Goal: Task Accomplishment & Management: Manage account settings

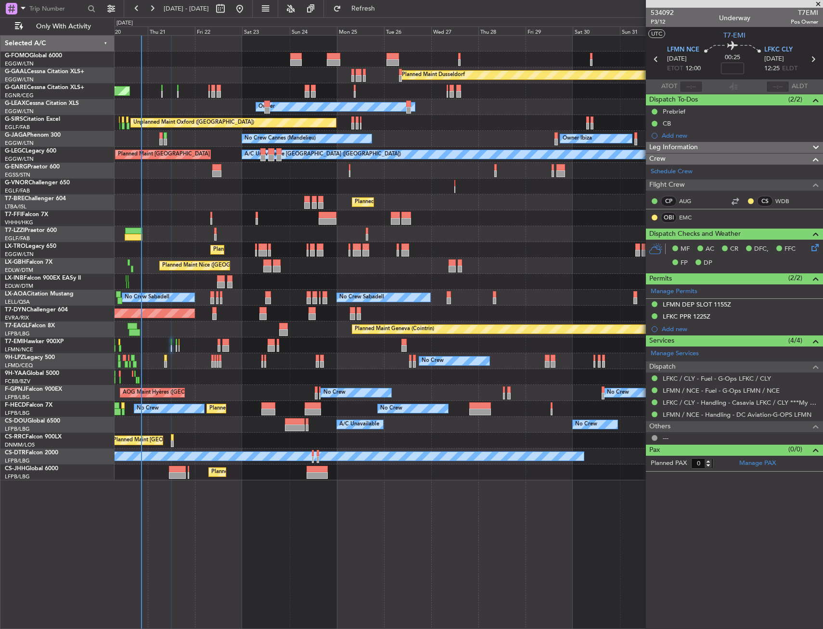
click at [458, 225] on div at bounding box center [469, 218] width 708 height 16
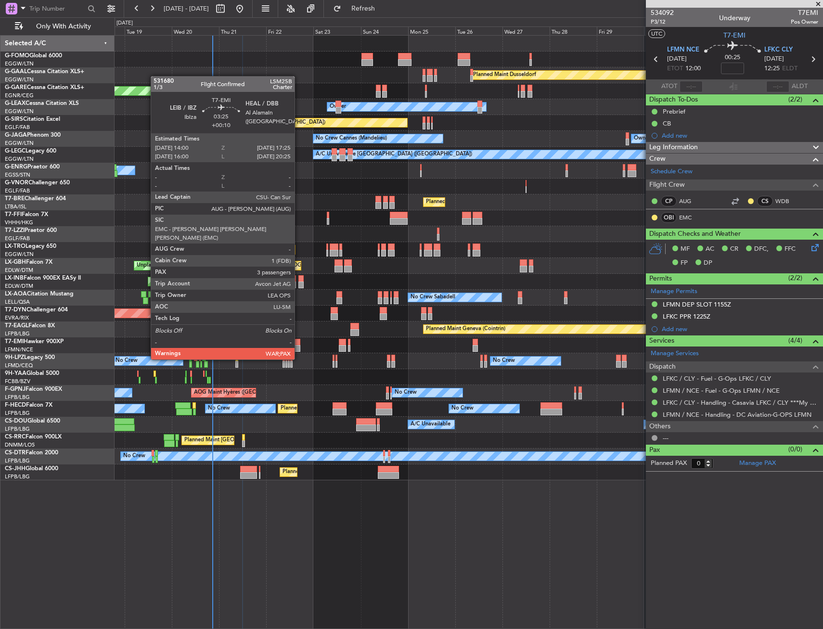
click at [299, 341] on div at bounding box center [297, 342] width 7 height 7
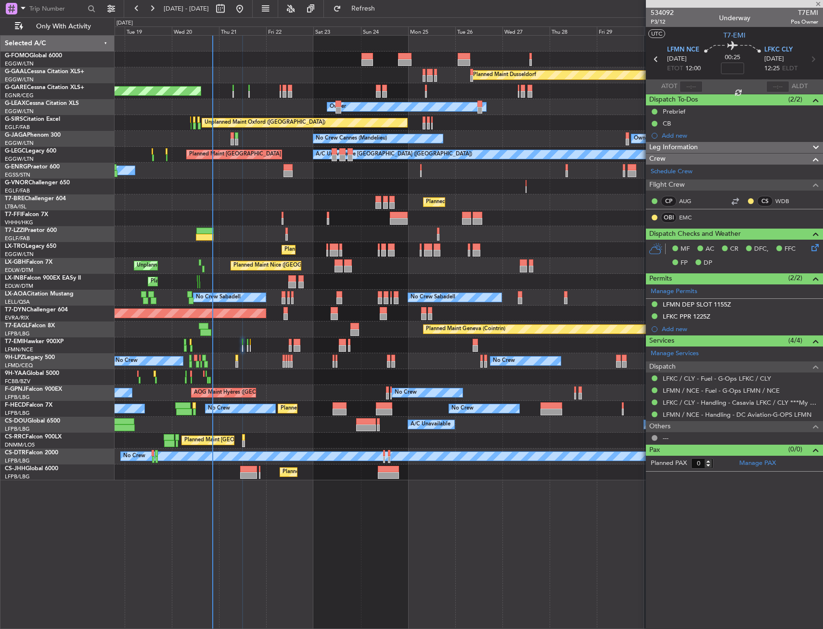
type input "+00:10"
type input "3"
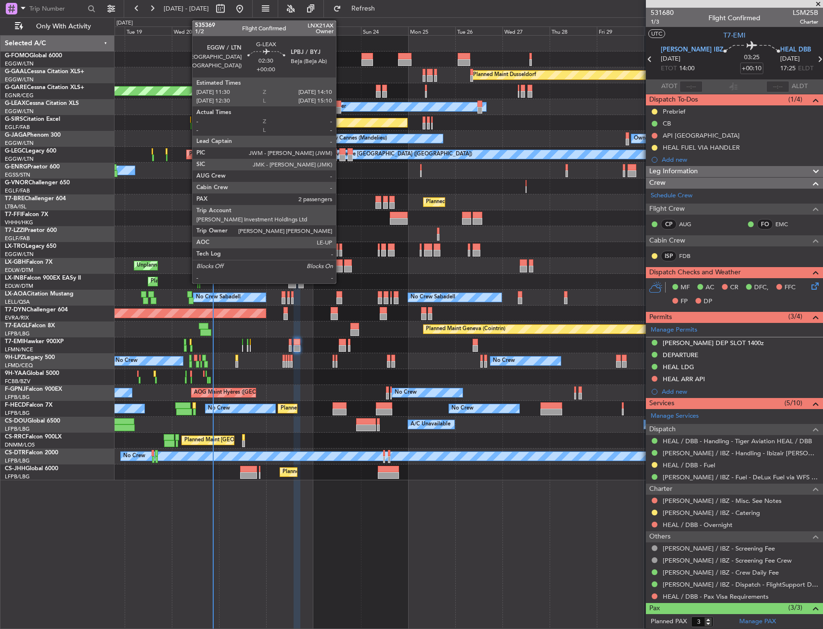
click at [340, 106] on div at bounding box center [338, 104] width 5 height 7
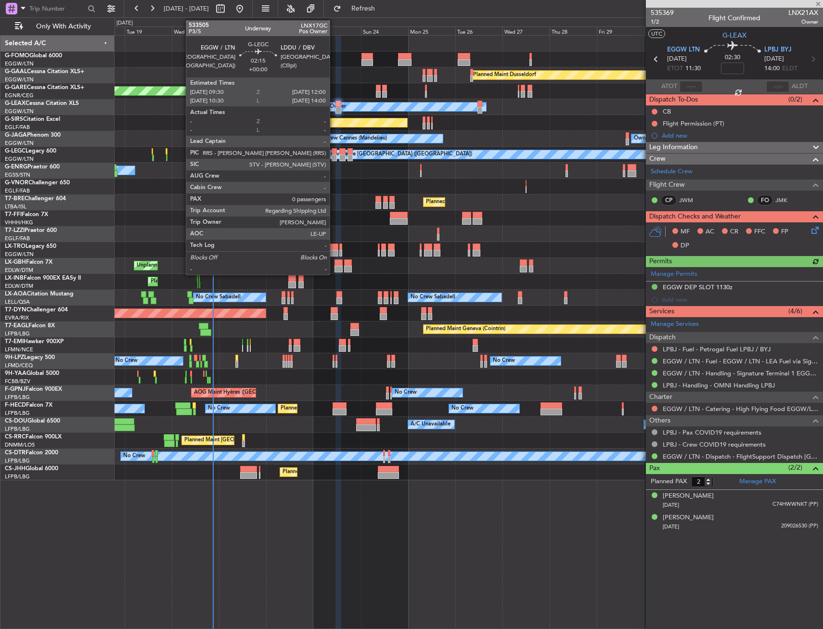
click at [334, 150] on div at bounding box center [334, 151] width 5 height 7
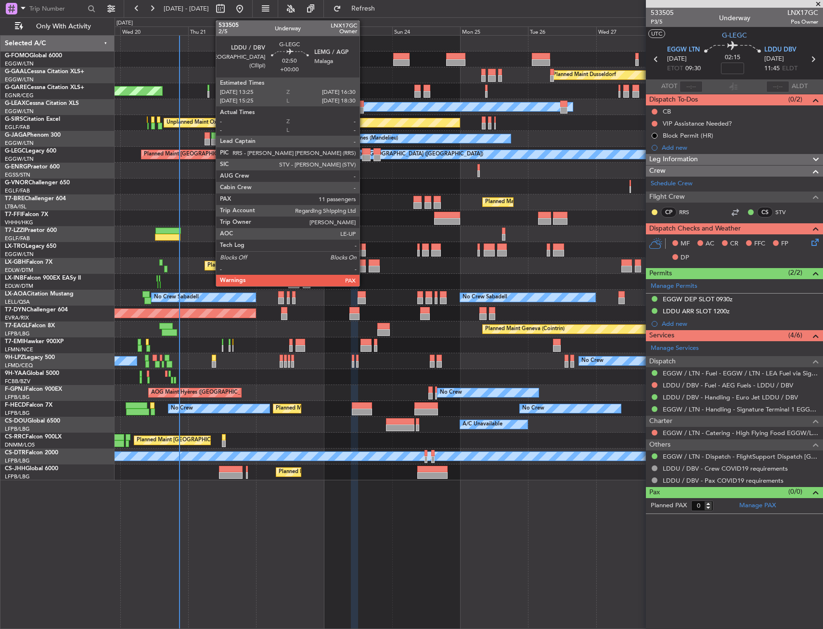
click at [364, 151] on div at bounding box center [366, 151] width 9 height 7
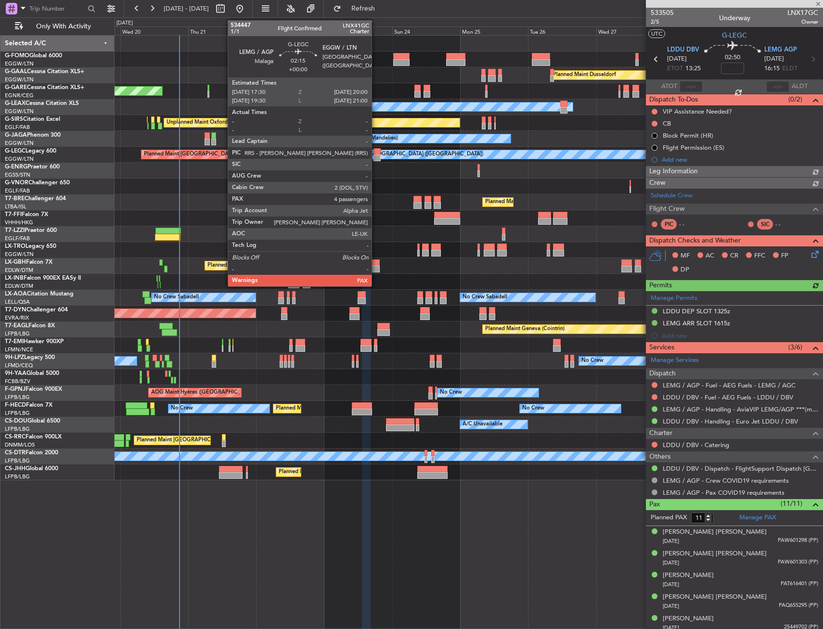
click at [376, 156] on div at bounding box center [377, 158] width 7 height 7
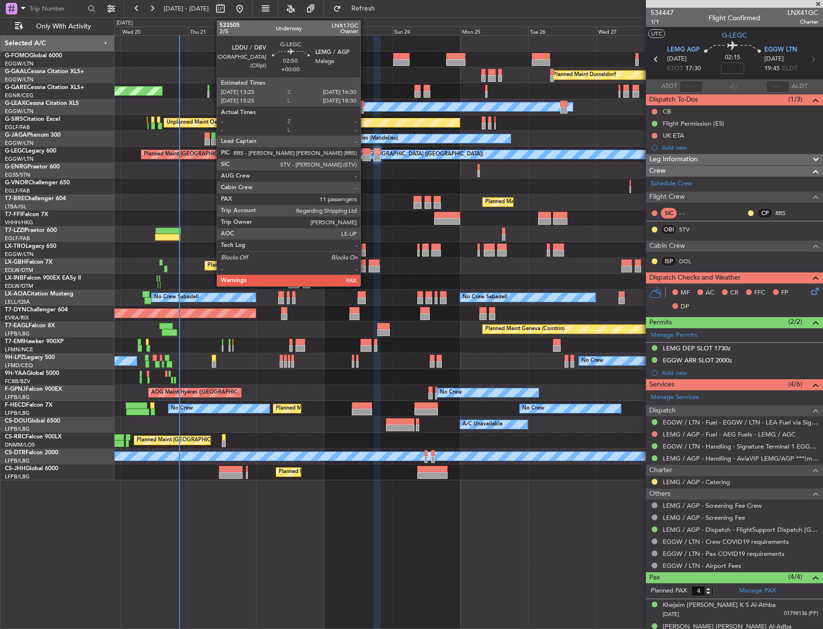
click at [365, 154] on div at bounding box center [366, 151] width 9 height 7
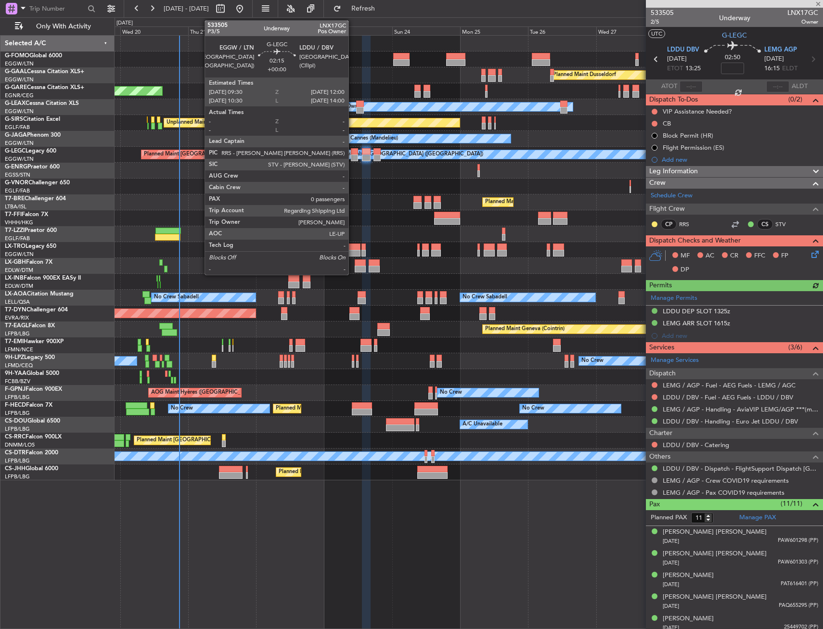
click at [353, 151] on div at bounding box center [354, 151] width 7 height 7
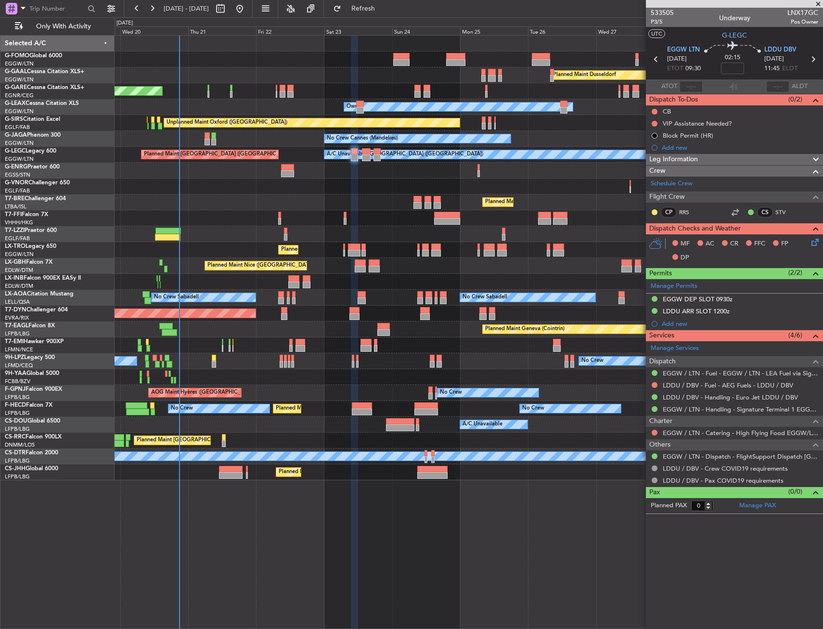
click at [348, 219] on div at bounding box center [469, 218] width 708 height 16
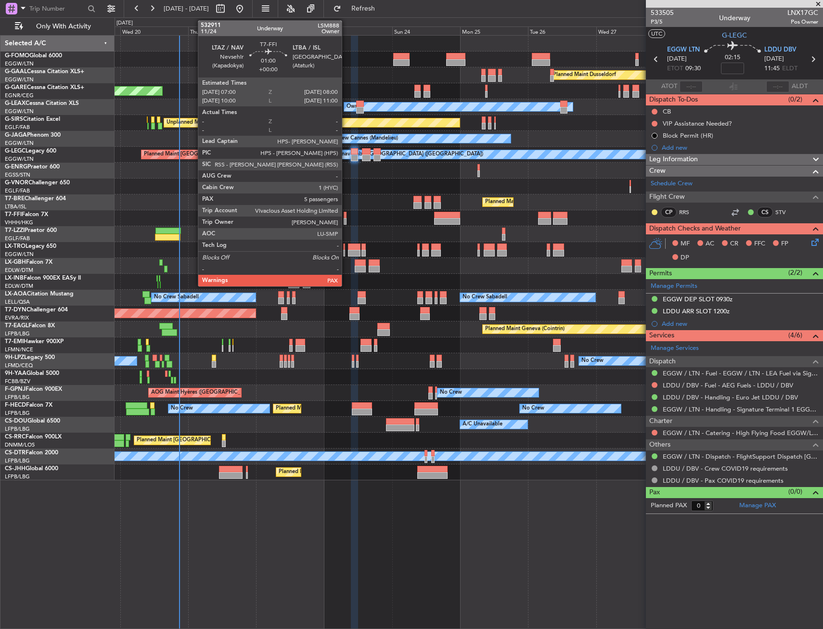
click at [346, 218] on div at bounding box center [345, 221] width 3 height 7
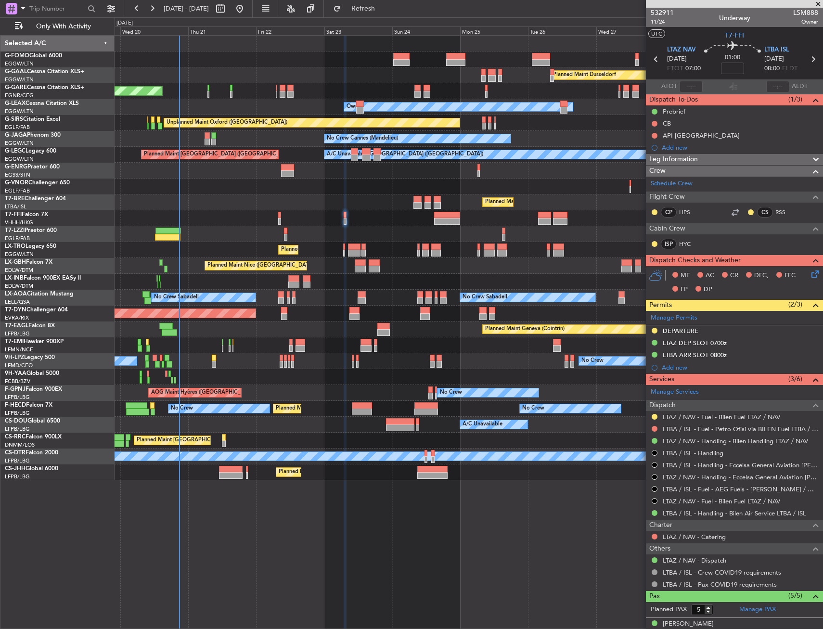
click at [346, 249] on div "Planned Maint [GEOGRAPHIC_DATA] ([GEOGRAPHIC_DATA])" at bounding box center [469, 250] width 708 height 16
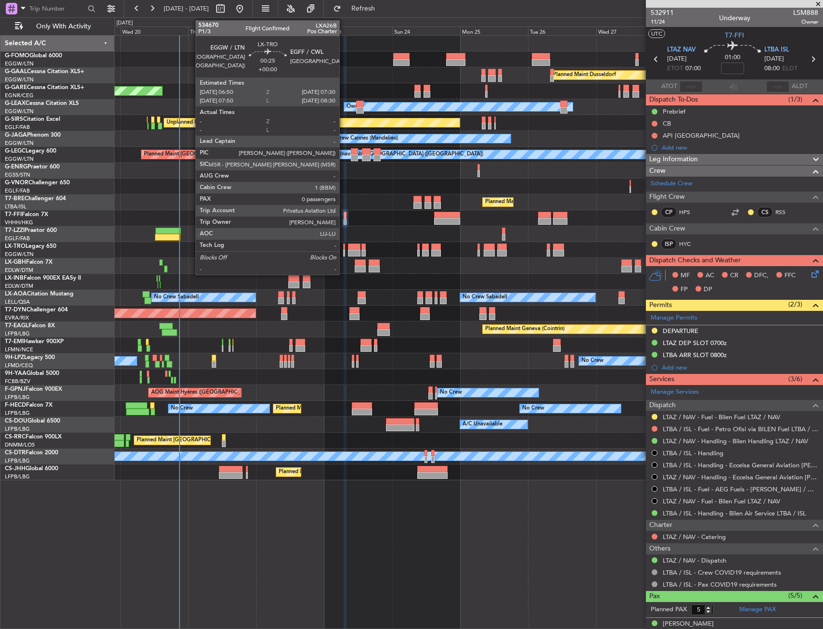
click at [344, 249] on div at bounding box center [344, 247] width 2 height 7
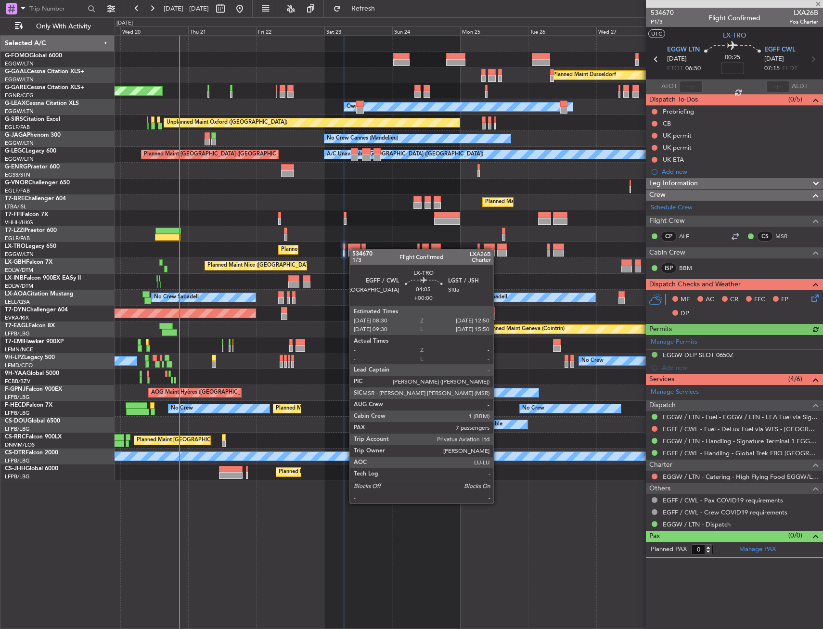
click at [354, 249] on div at bounding box center [354, 247] width 13 height 7
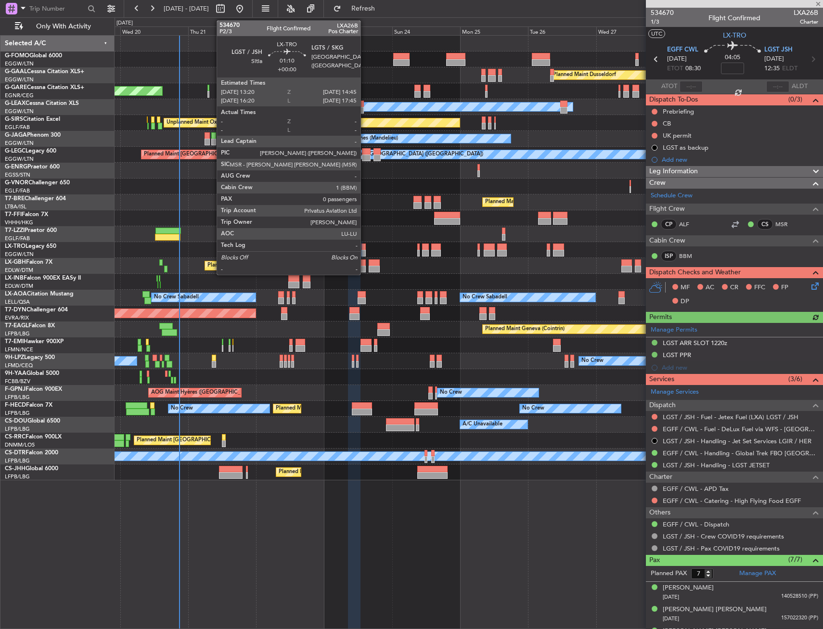
click at [365, 247] on div at bounding box center [363, 247] width 4 height 7
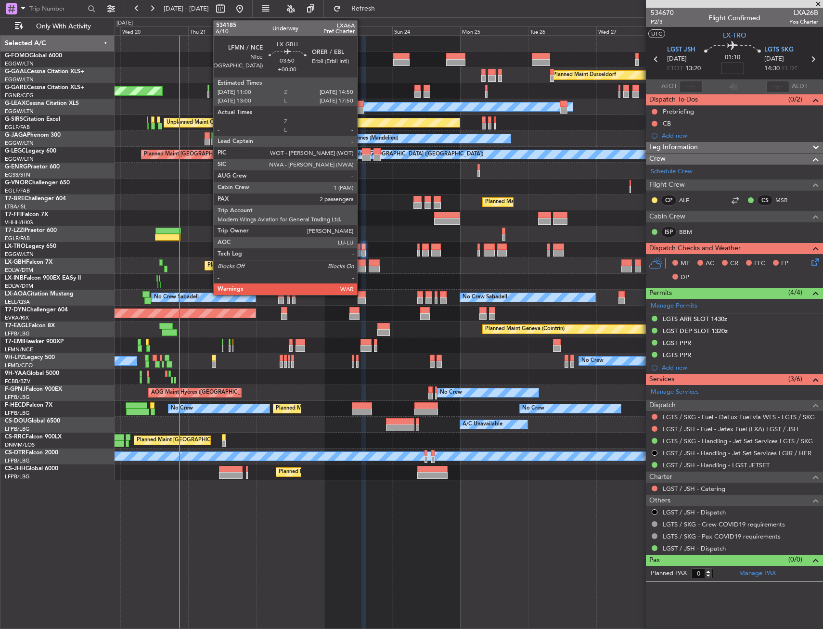
click at [361, 266] on div at bounding box center [360, 269] width 11 height 7
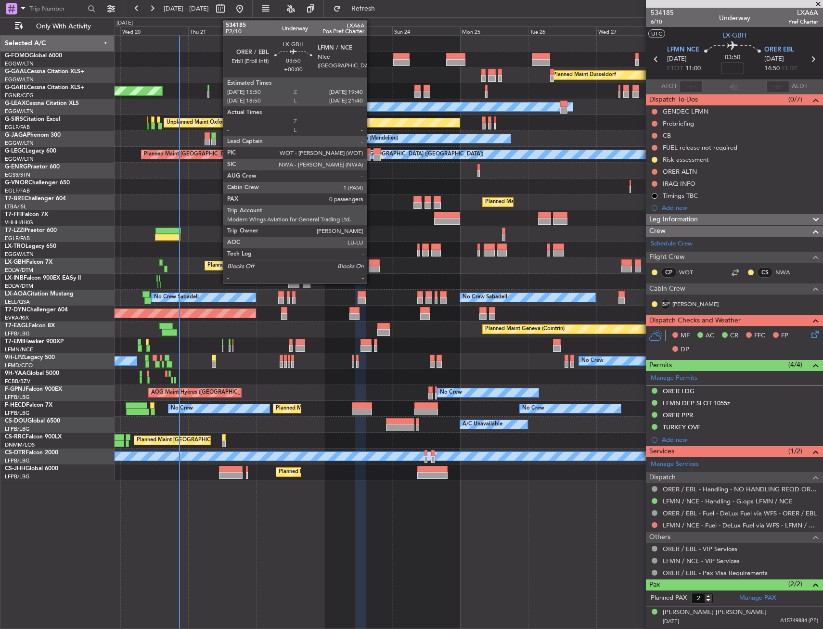
click at [370, 268] on div at bounding box center [374, 269] width 11 height 7
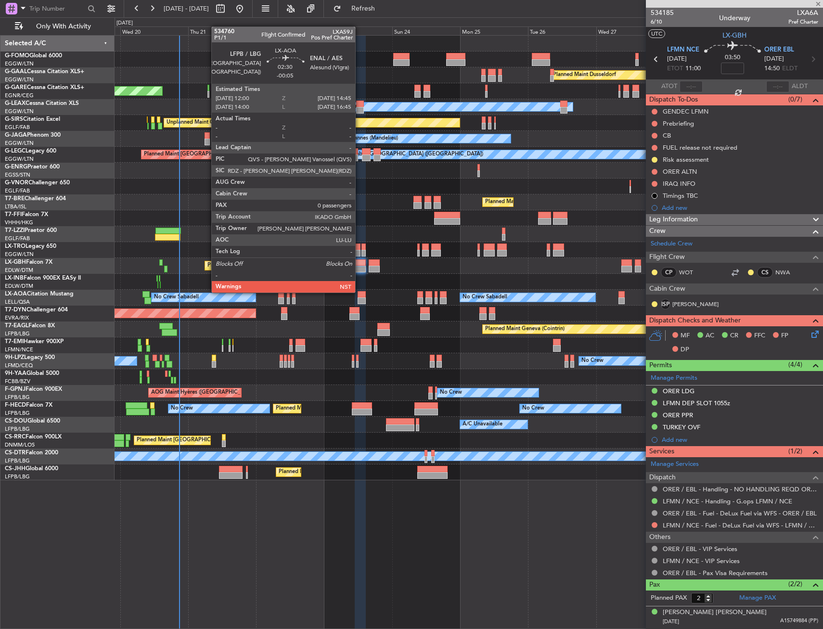
click at [361, 293] on div at bounding box center [362, 294] width 8 height 7
type input "0"
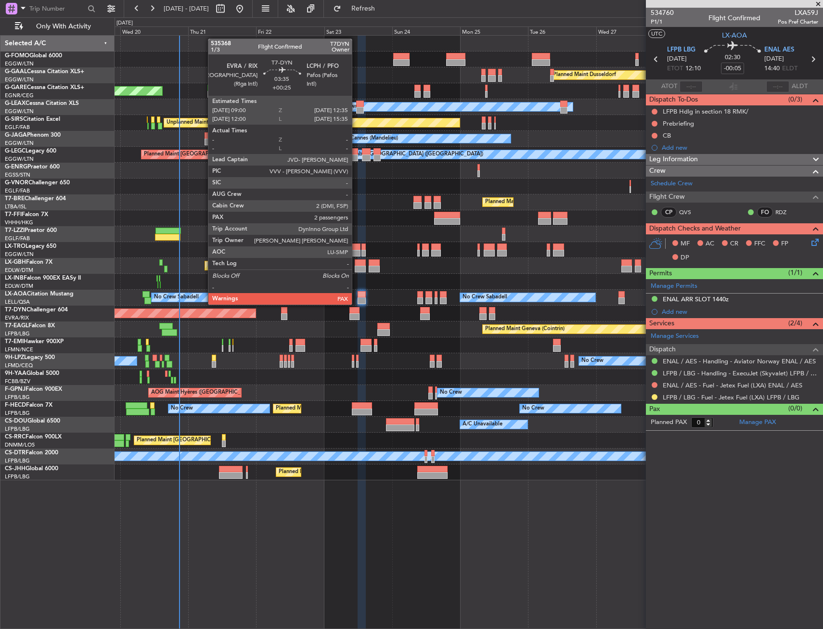
click at [356, 312] on div at bounding box center [354, 310] width 11 height 7
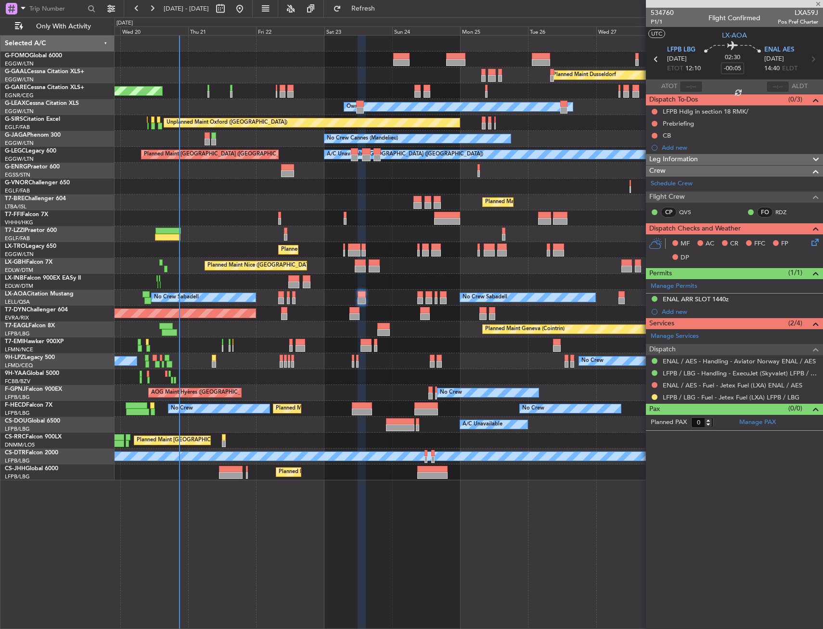
type input "+00:25"
type input "3"
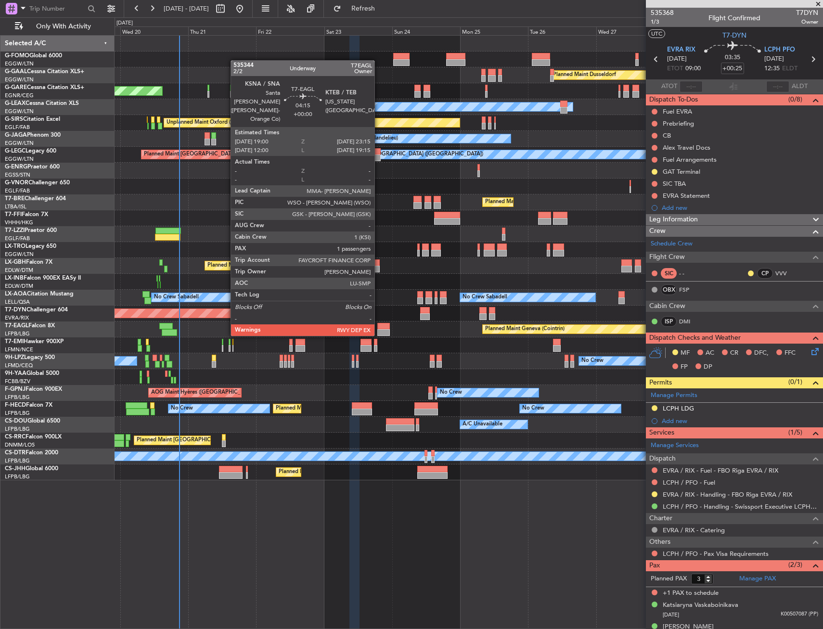
click at [379, 326] on div at bounding box center [383, 326] width 13 height 7
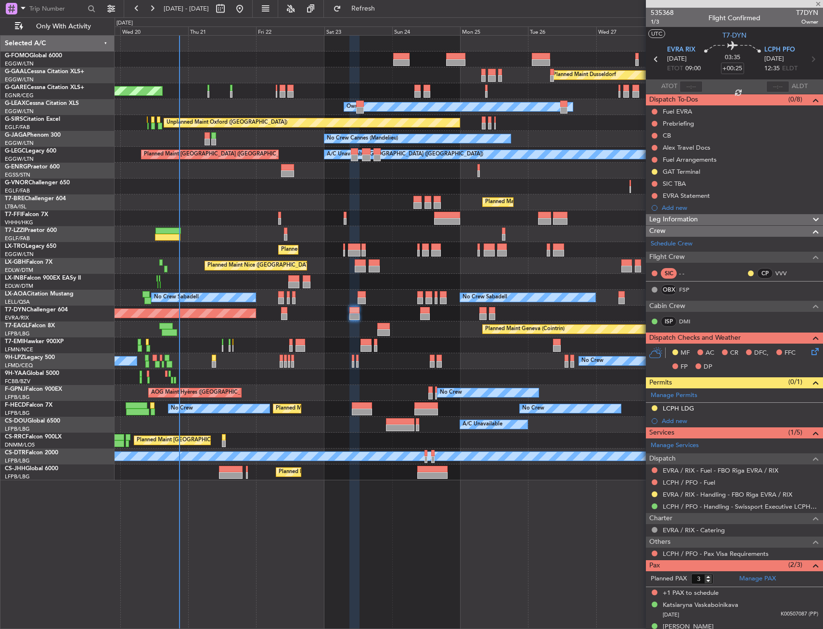
type input "1"
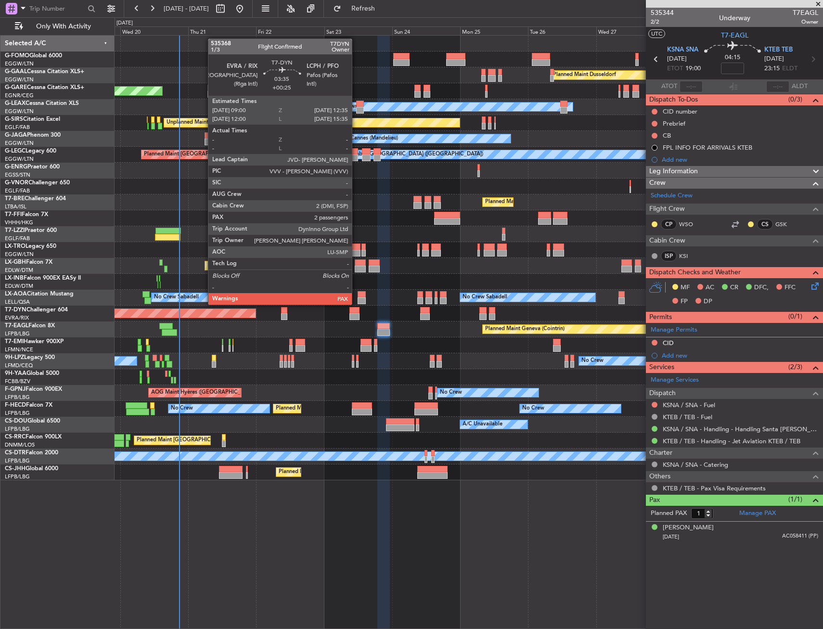
click at [356, 312] on div at bounding box center [354, 310] width 11 height 7
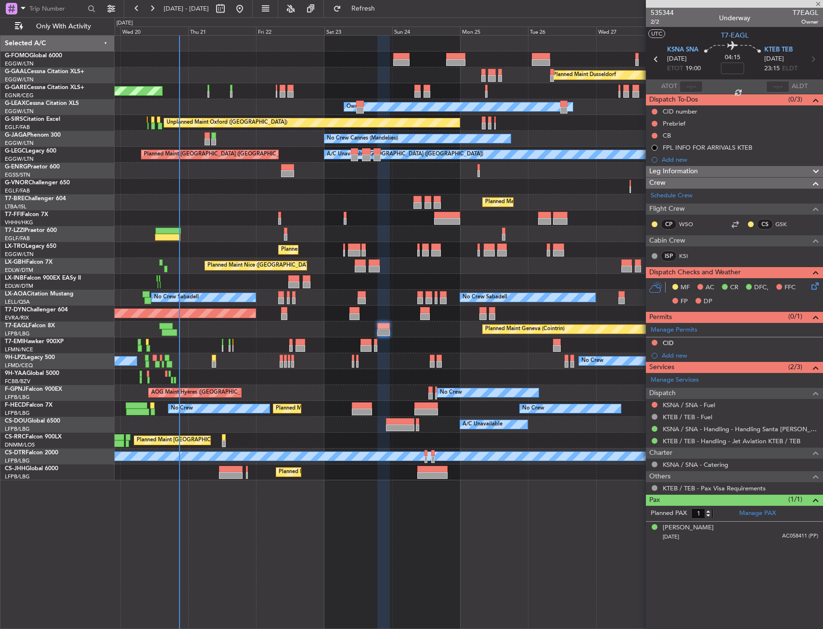
type input "+00:25"
type input "3"
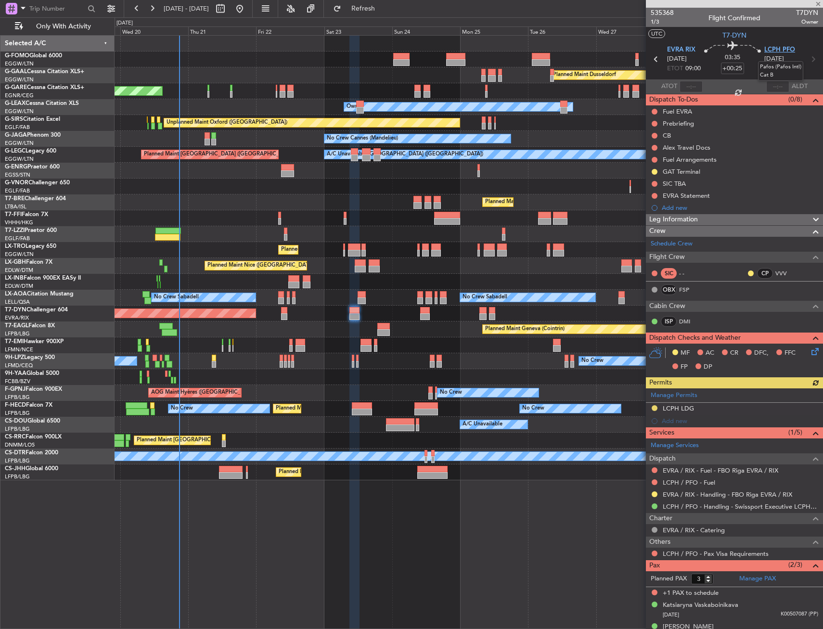
click at [784, 51] on span "LCPH PFO" at bounding box center [779, 50] width 31 height 10
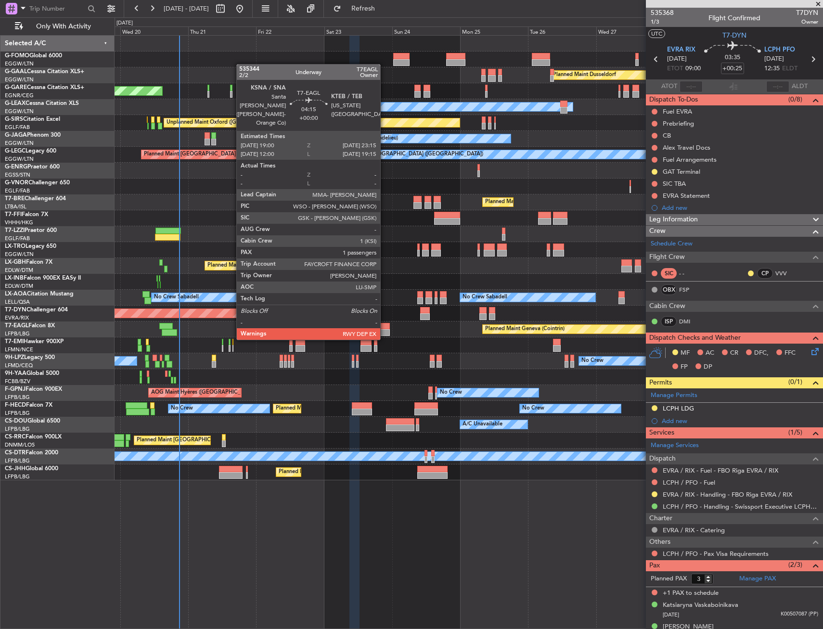
click at [385, 330] on div at bounding box center [383, 332] width 13 height 7
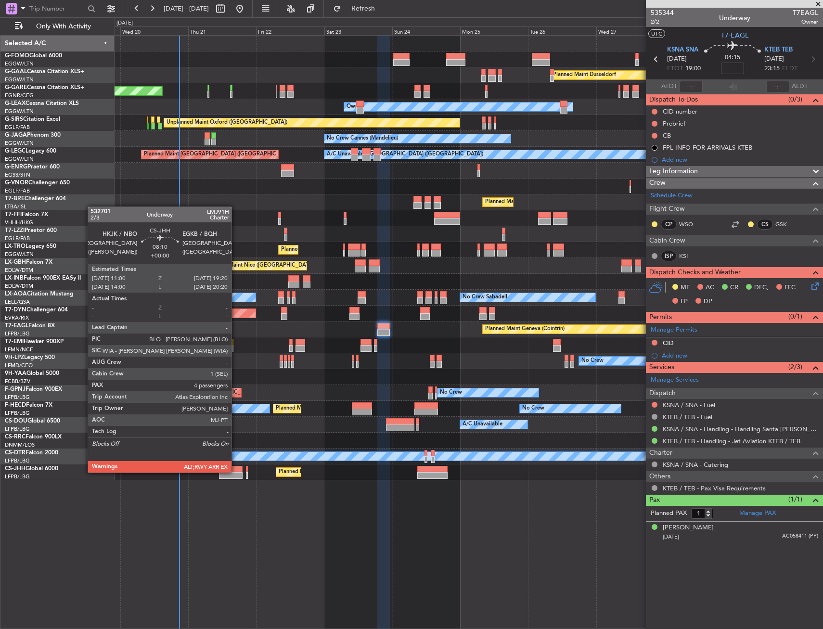
click at [236, 472] on div at bounding box center [231, 469] width 24 height 7
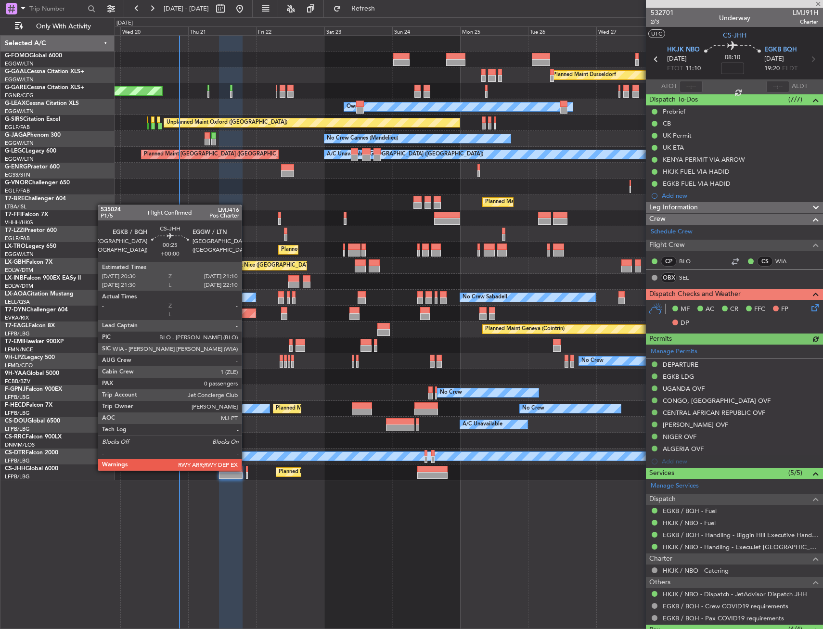
click at [246, 470] on div at bounding box center [247, 469] width 2 height 7
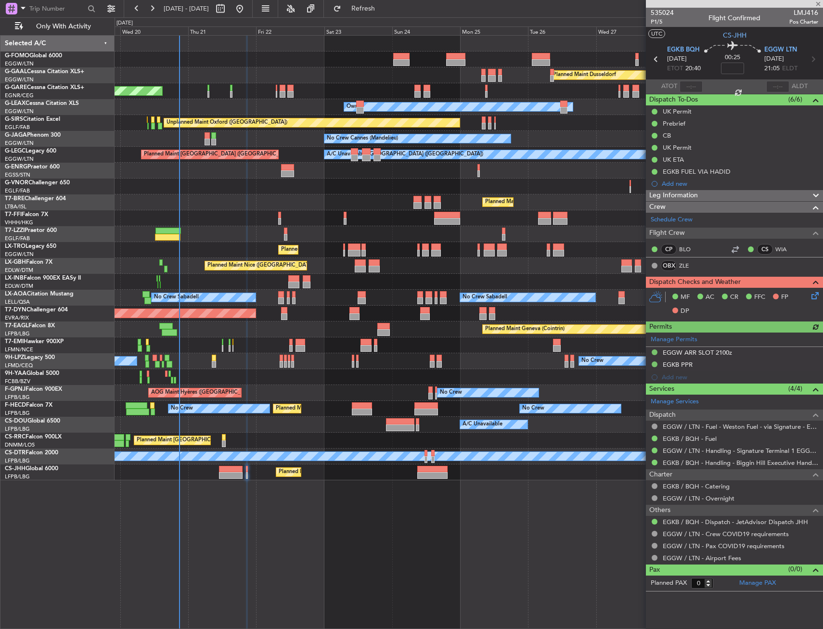
type input "4"
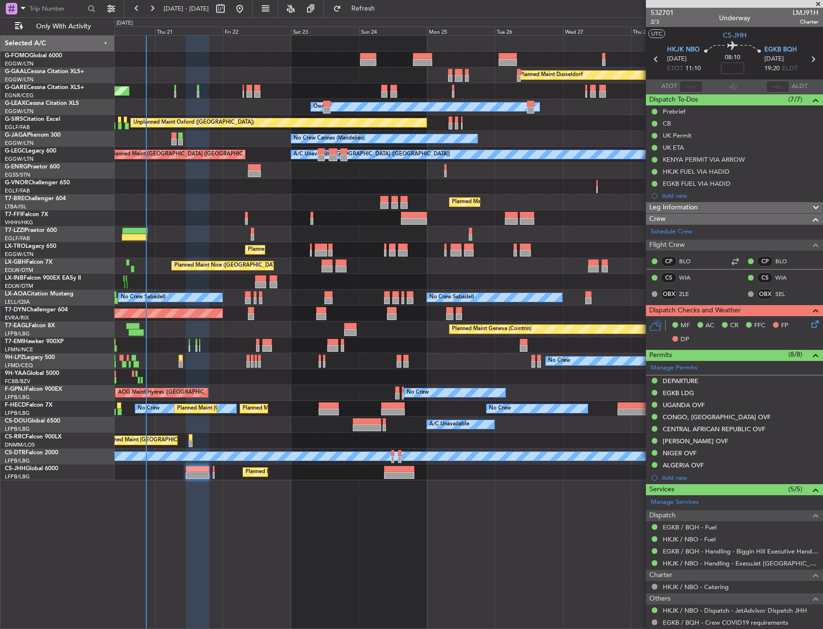
click at [467, 92] on div "Unplanned Maint [PERSON_NAME]" at bounding box center [469, 91] width 708 height 16
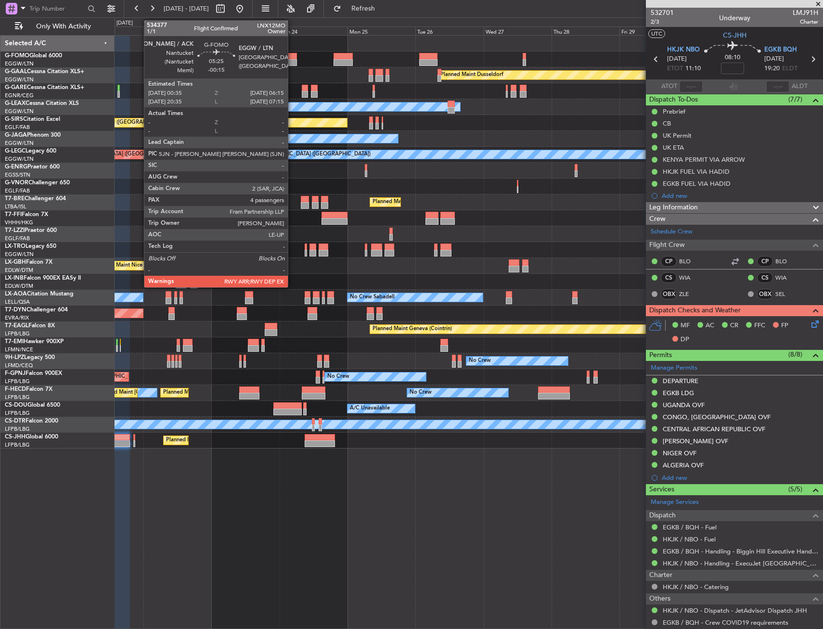
click at [292, 54] on div at bounding box center [289, 56] width 16 height 7
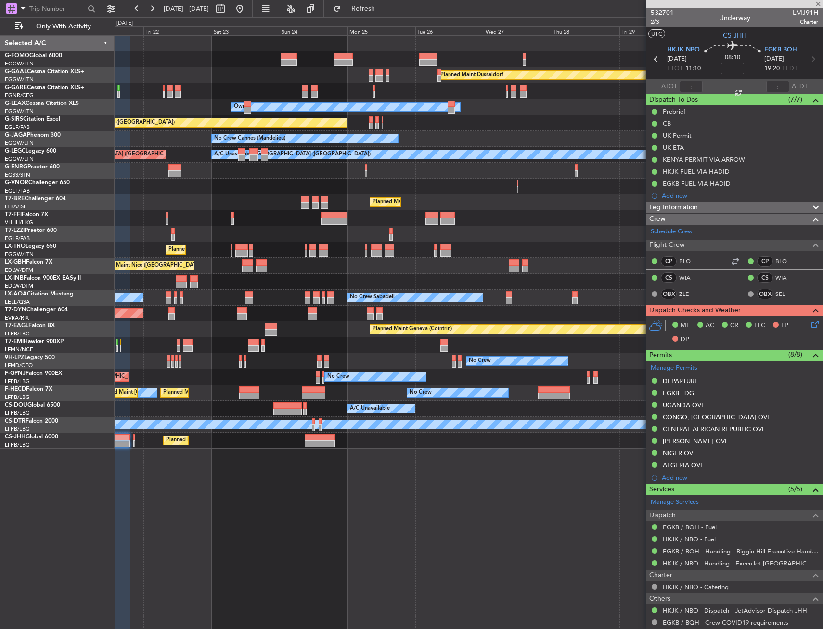
type input "-00:15"
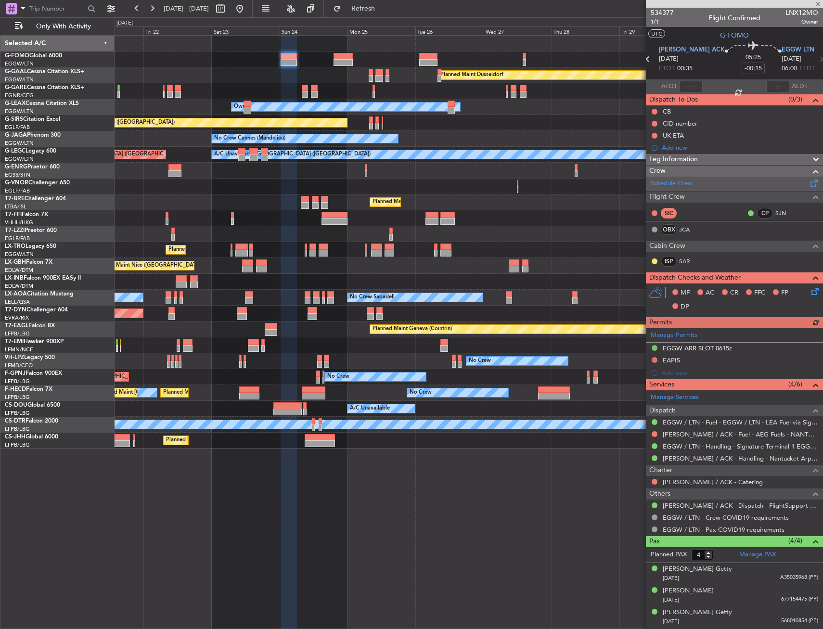
click at [678, 189] on div "Schedule Crew" at bounding box center [734, 184] width 177 height 14
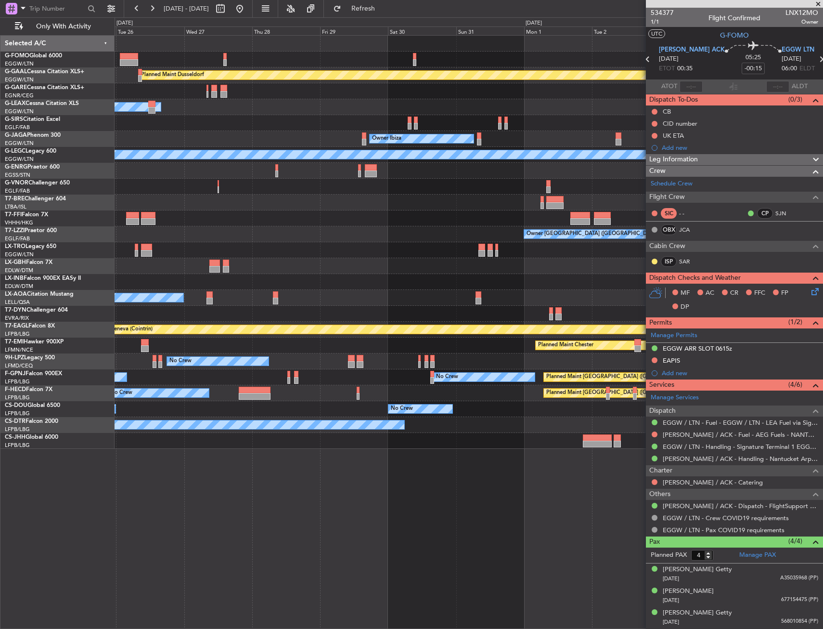
click at [288, 146] on div "Planned Maint Dusseldorf Owner Unplanned Maint Oxford (Kidlington) Owner Ibiza …" at bounding box center [469, 242] width 708 height 413
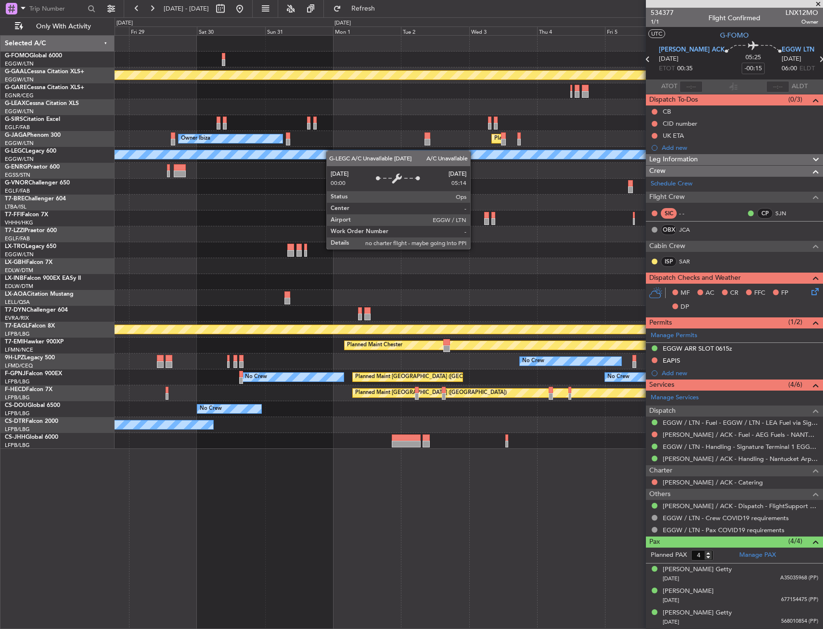
click at [242, 153] on div "Planned Maint Dusseldorf Owner Owner Ibiza Planned Maint London (Luton) A/C Una…" at bounding box center [469, 242] width 708 height 413
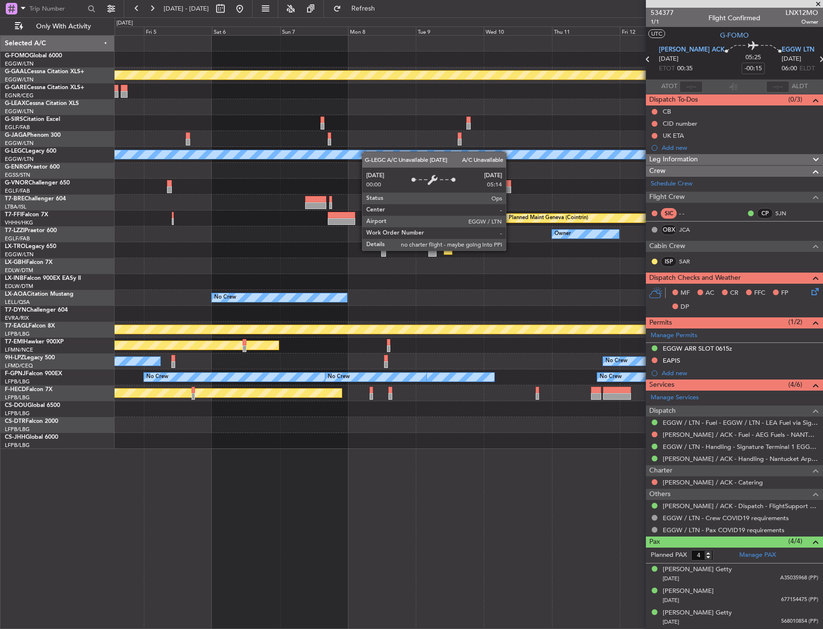
click at [142, 154] on div "Planned Maint Dusseldorf Planned Maint London (Luton) A/C Unavailable London (L…" at bounding box center [469, 242] width 708 height 413
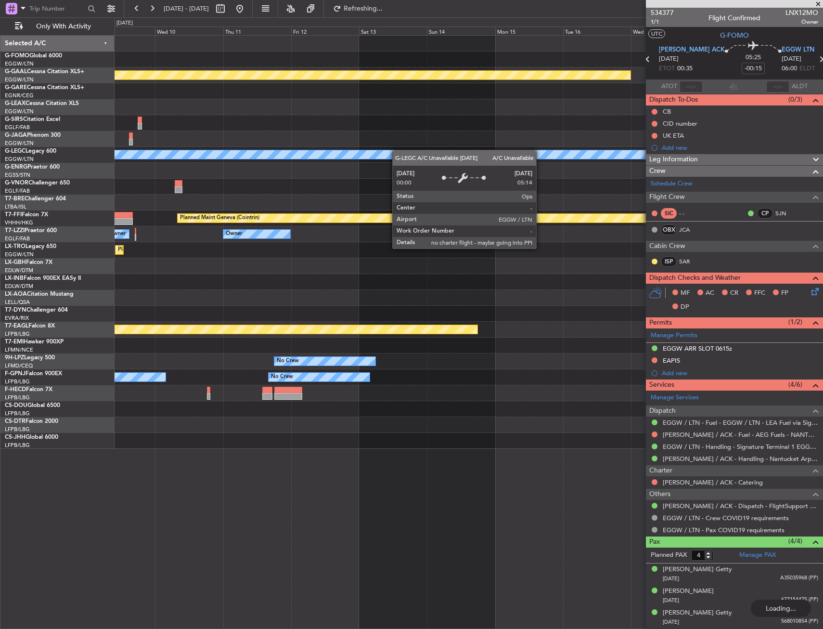
click at [152, 154] on div "Planned Maint Dusseldorf A/C Unavailable London (Luton) Planned Maint Geneva (C…" at bounding box center [469, 242] width 708 height 413
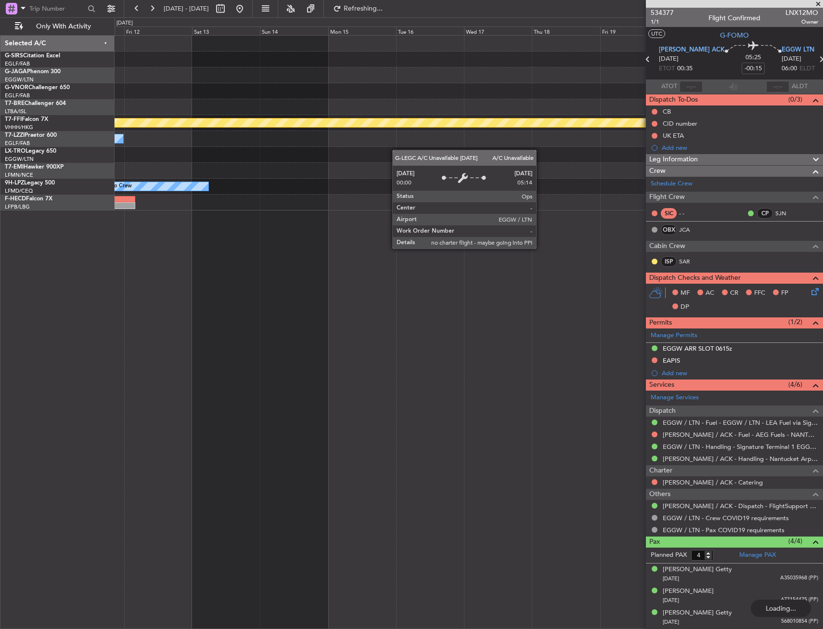
click at [177, 154] on div "Planned Maint Geneva (Cointrin) Owner Owner Planned Maint Dusseldorf No Crew" at bounding box center [469, 123] width 708 height 175
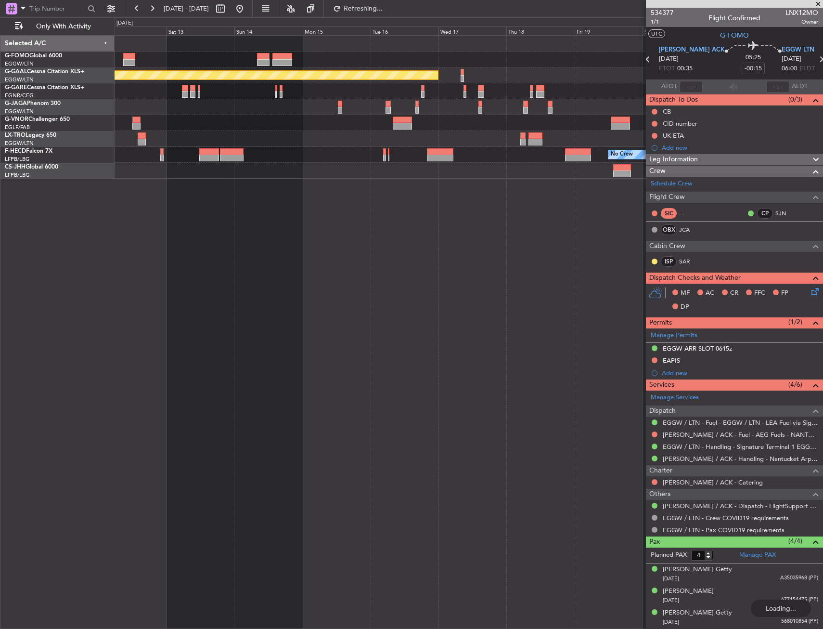
click at [399, 156] on div "No Crew" at bounding box center [469, 155] width 708 height 16
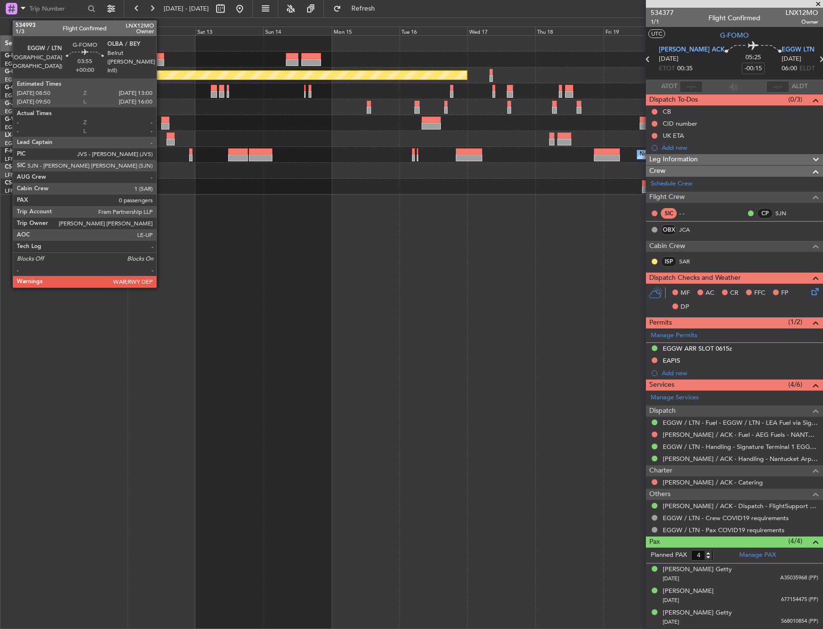
click at [161, 56] on div at bounding box center [158, 56] width 12 height 7
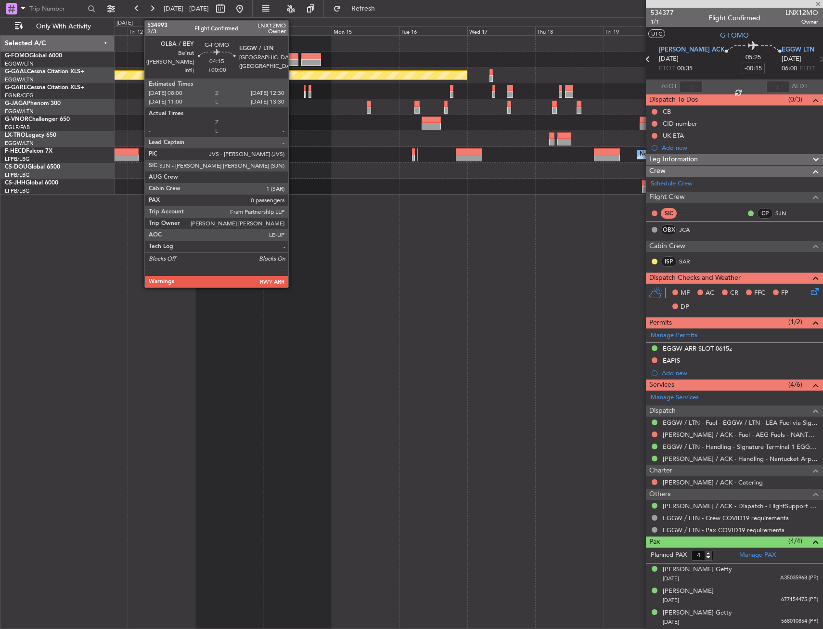
type input "0"
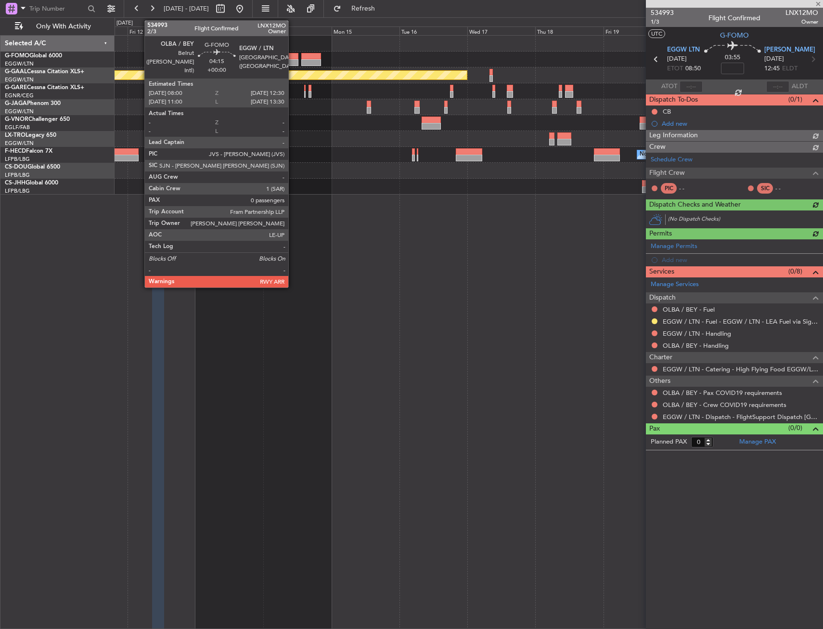
click at [293, 55] on div at bounding box center [292, 56] width 13 height 7
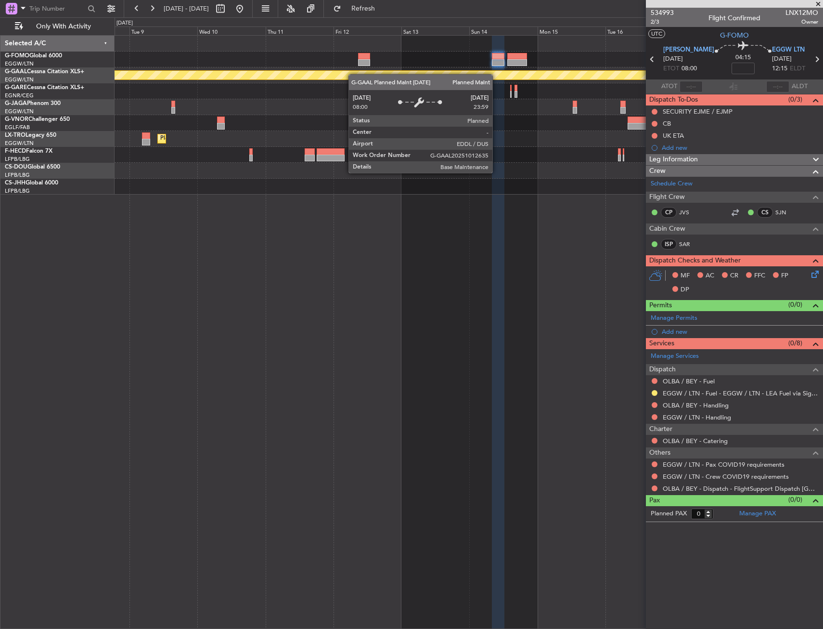
click at [496, 82] on div "Planned Maint Dusseldorf Planned Maint Dusseldorf No Crew Planned Maint Paris (…" at bounding box center [469, 115] width 708 height 159
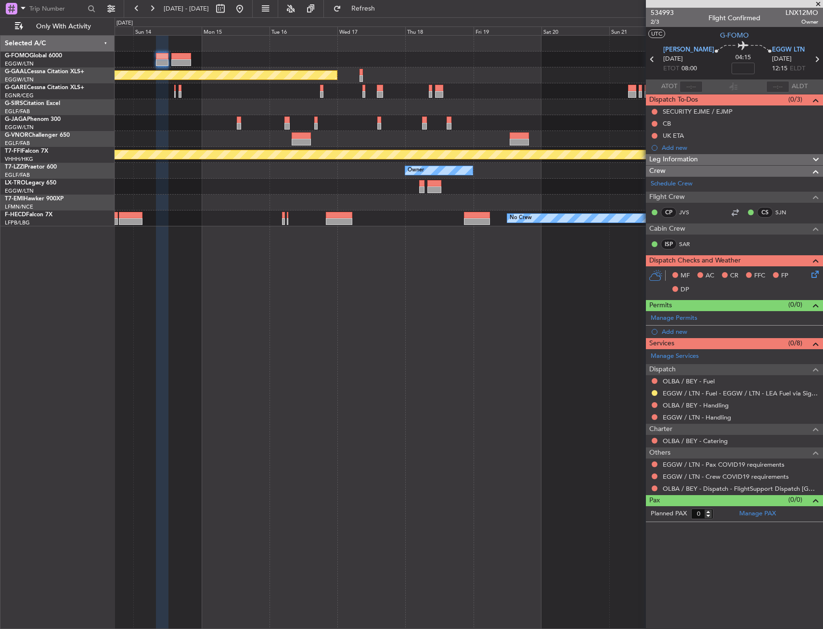
click at [245, 81] on div "Planned Maint Dusseldorf Planned Maint Geneva (Cointrin) Owner Owner No Crew Pl…" at bounding box center [469, 131] width 708 height 191
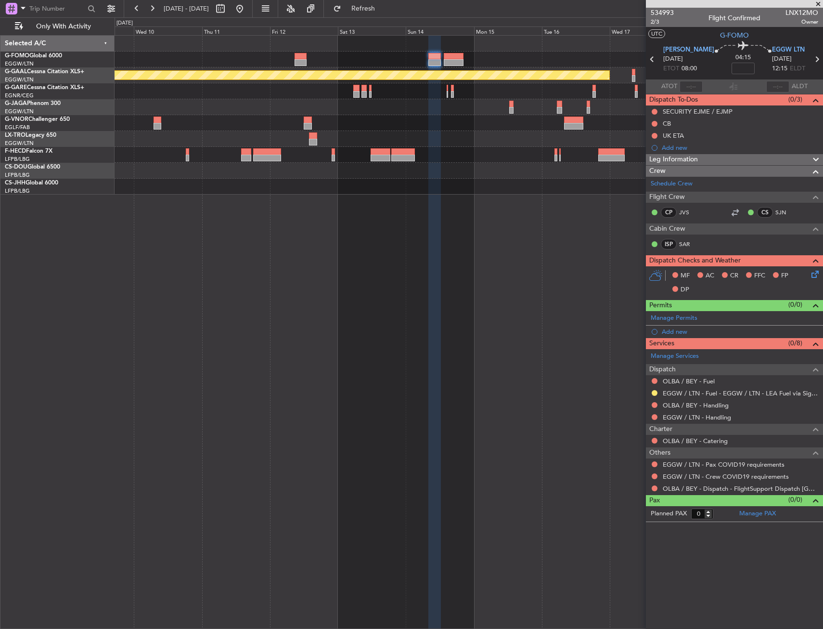
click at [494, 55] on div "Planned Maint Dusseldorf Planned Maint Dusseldorf No Crew Planned Maint Paris (…" at bounding box center [469, 115] width 708 height 159
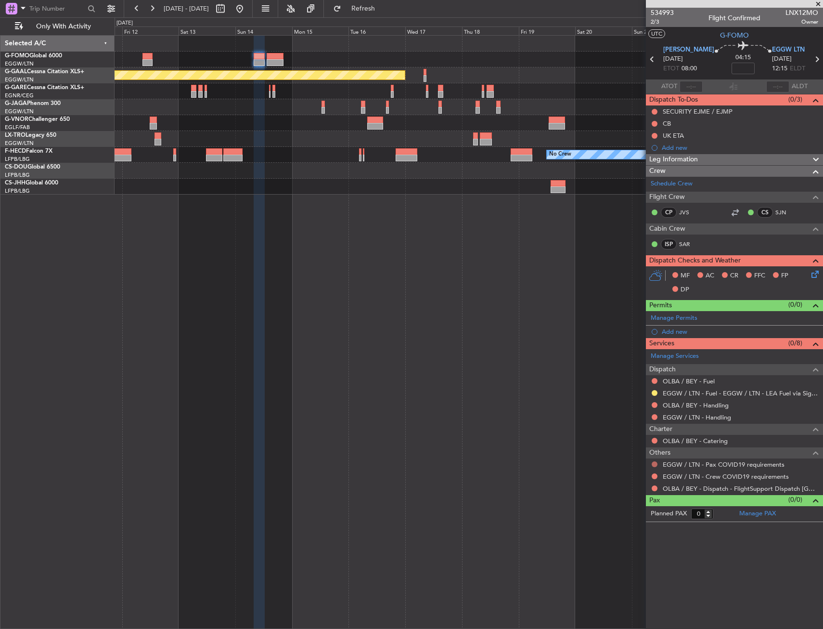
click at [655, 463] on button at bounding box center [655, 464] width 6 height 6
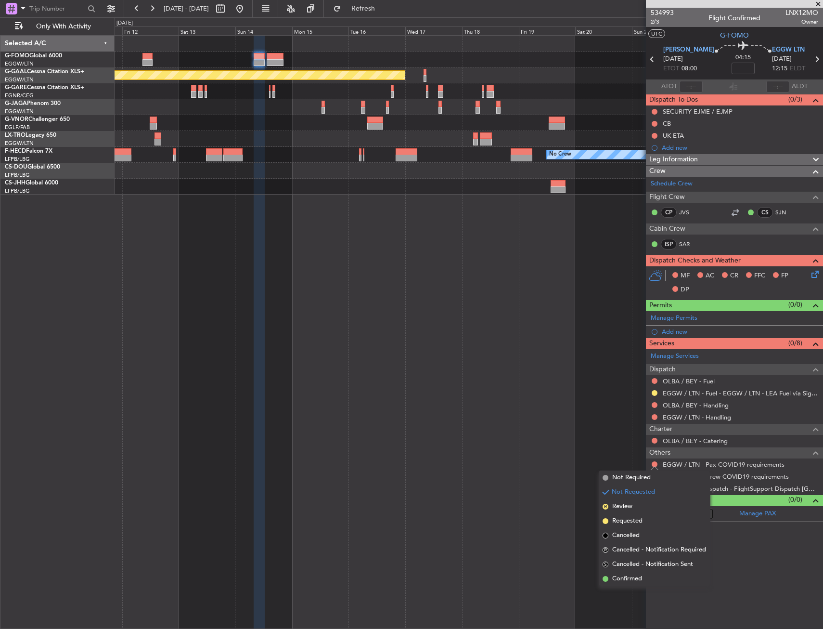
click at [517, 326] on div "Planned Maint Dusseldorf Planned Maint Dusseldorf No Crew Planned Maint Paris (…" at bounding box center [469, 332] width 709 height 594
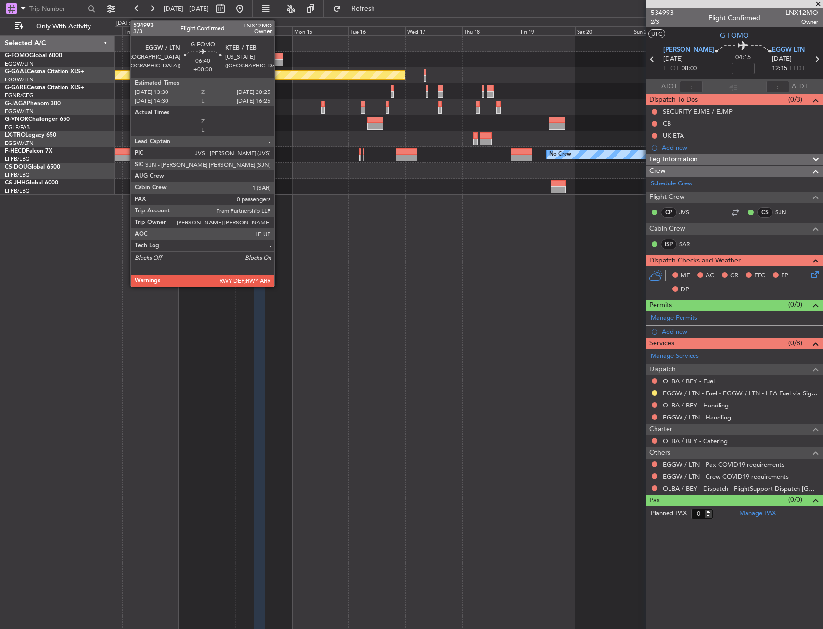
click at [279, 56] on div at bounding box center [275, 56] width 16 height 7
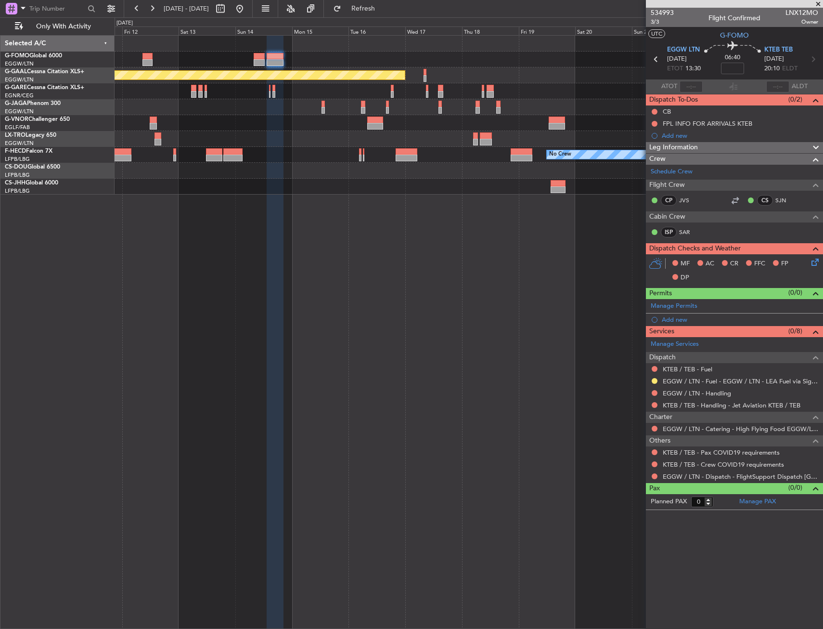
click at [84, 198] on div "Planned Maint Dusseldorf Planned Maint Dusseldorf No Crew Planned Maint Paris (…" at bounding box center [411, 322] width 823 height 611
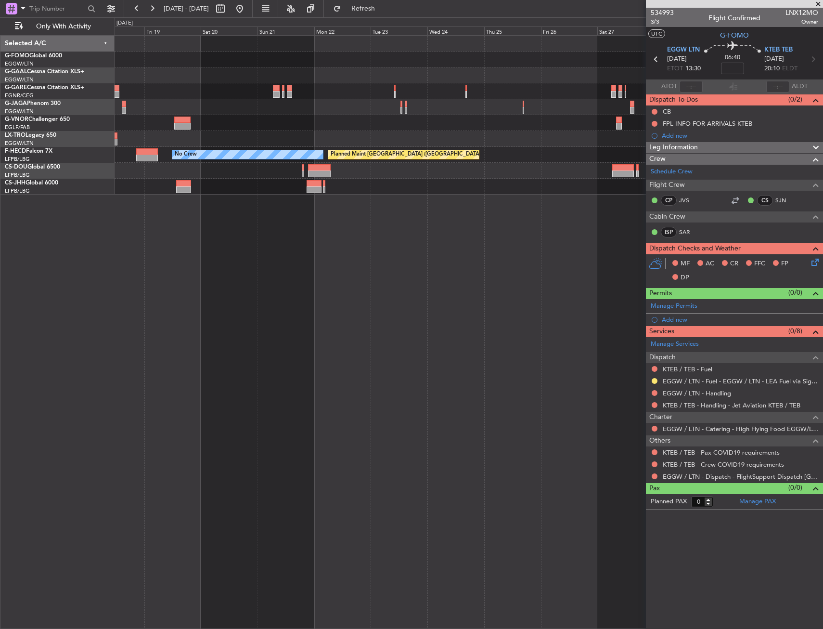
click at [172, 210] on div "Planned Maint Dusseldorf No Crew Planned Maint Paris (Le Bourget)" at bounding box center [469, 332] width 709 height 594
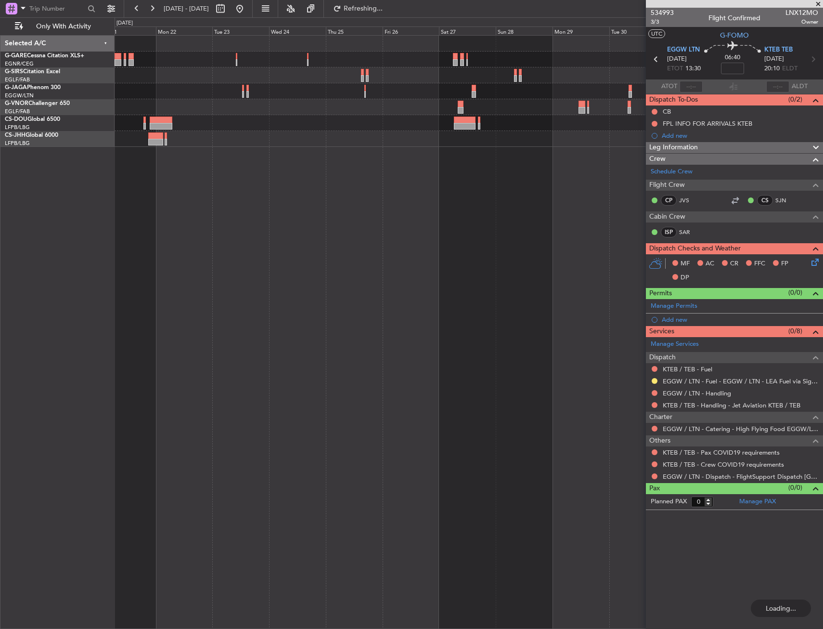
click at [564, 198] on div at bounding box center [469, 332] width 709 height 594
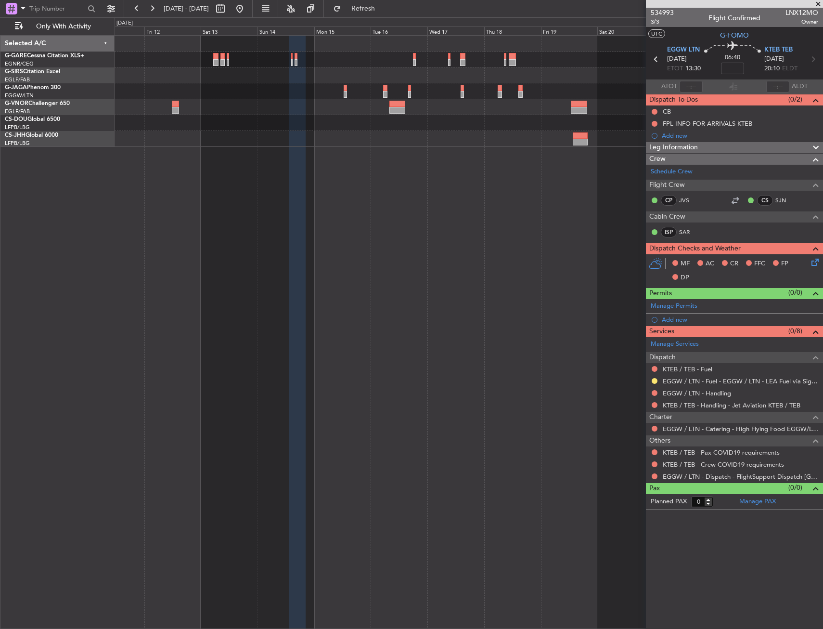
click at [614, 196] on div at bounding box center [469, 332] width 709 height 594
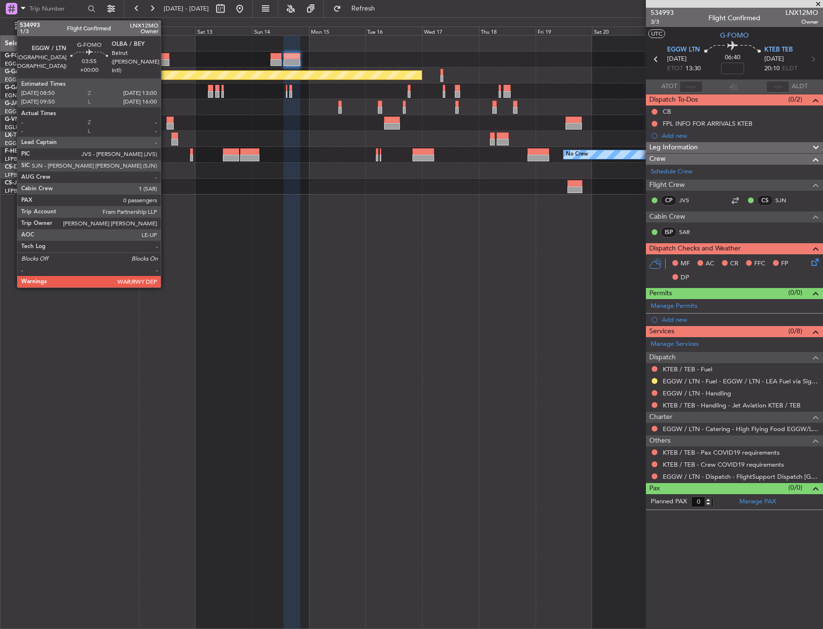
click at [165, 64] on div at bounding box center [164, 62] width 10 height 7
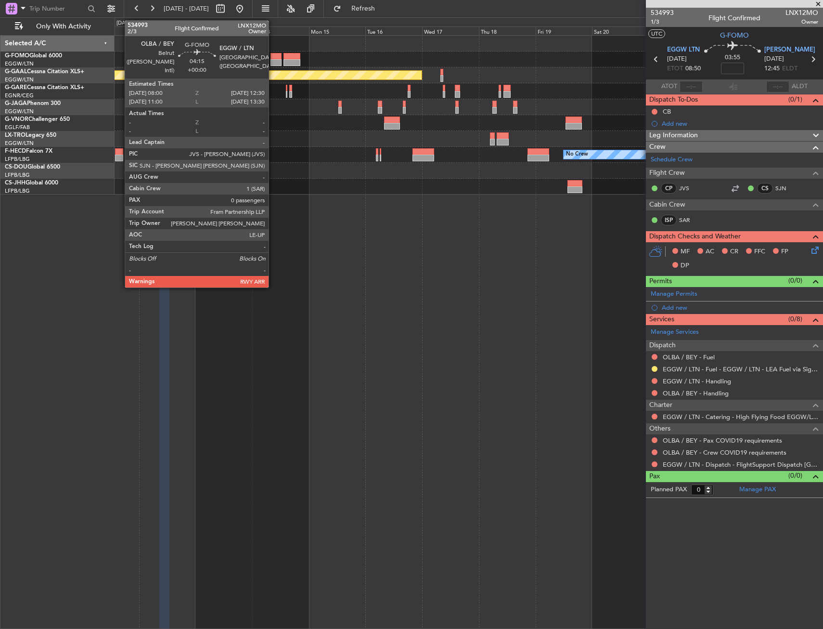
click at [273, 58] on div at bounding box center [276, 56] width 11 height 7
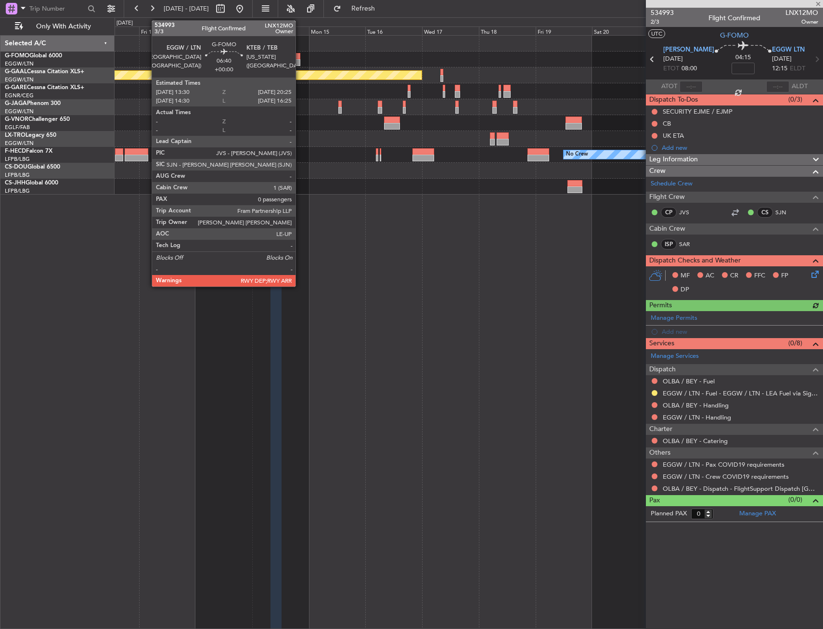
click at [300, 58] on div at bounding box center [292, 56] width 16 height 7
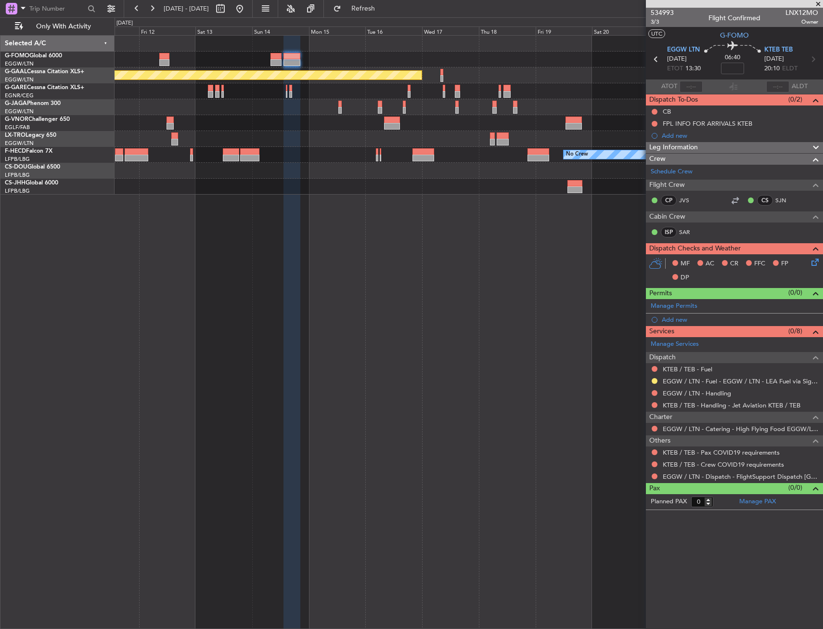
click at [534, 206] on div "Planned Maint Dusseldorf Planned Maint Dusseldorf Planned Maint Paris (Le Bourg…" at bounding box center [469, 332] width 709 height 594
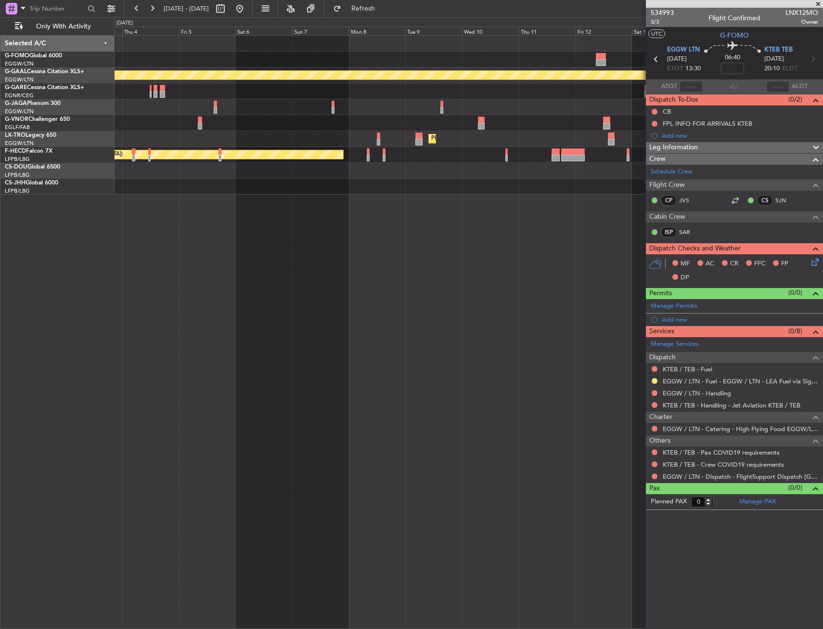
click at [589, 196] on div "Planned Maint Dusseldorf Planned Maint London (Luton) Planned Maint Dusseldorf …" at bounding box center [469, 332] width 709 height 594
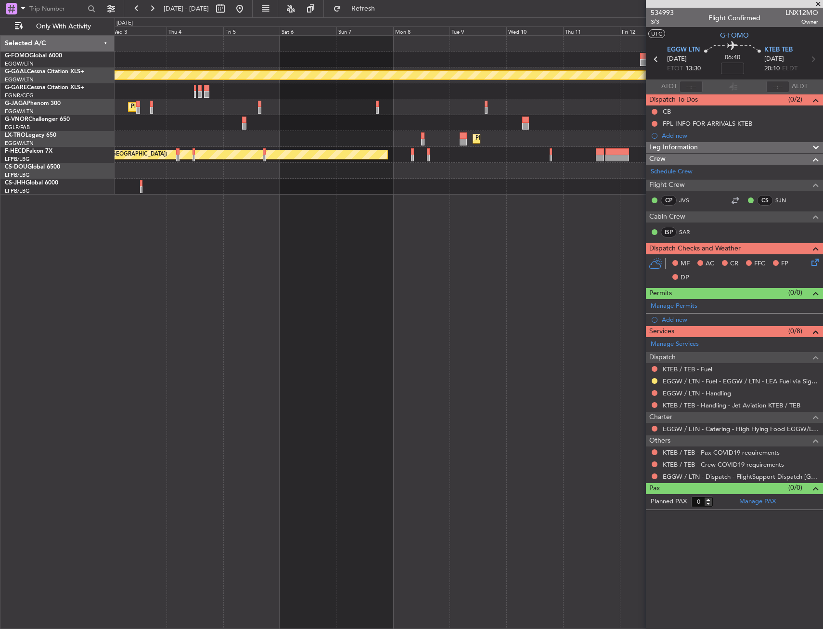
click at [548, 208] on div "Planned Maint Dusseldorf Planned Maint London (Luton) Planned Maint Dusseldorf …" at bounding box center [469, 332] width 709 height 594
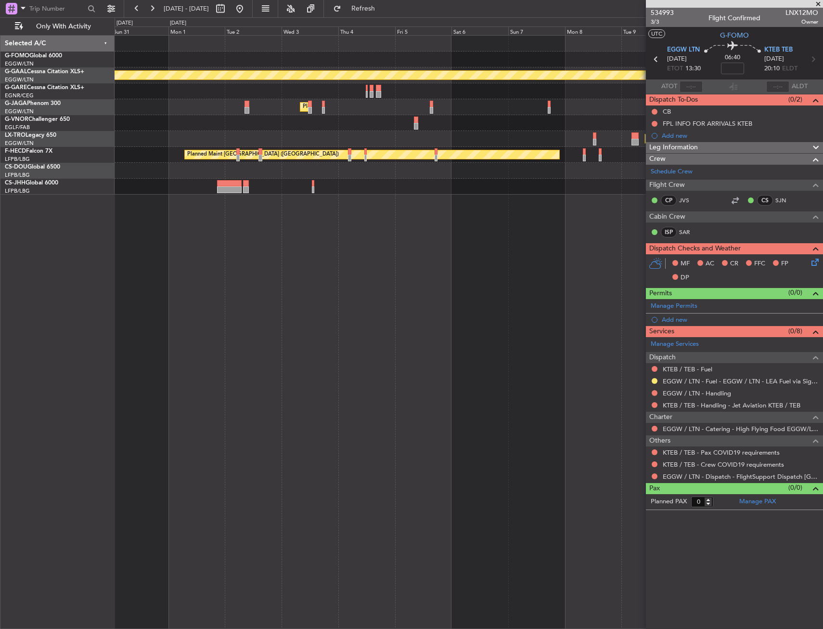
click at [537, 198] on div "Planned Maint Dusseldorf Planned Maint London (Luton) Planned Maint Dusseldorf …" at bounding box center [469, 332] width 709 height 594
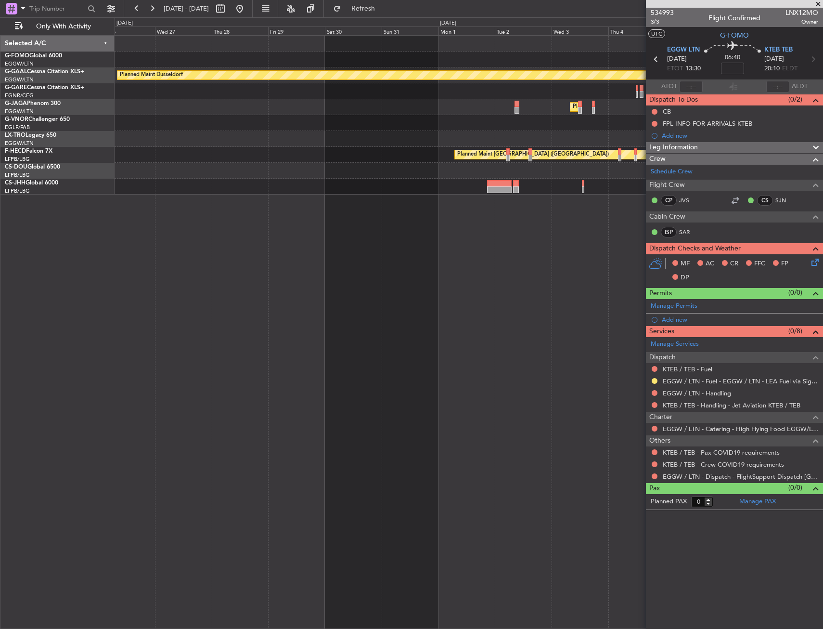
click at [527, 200] on div "Planned Maint Dusseldorf Planned Maint London (Luton) Planned Maint Dusseldorf …" at bounding box center [469, 332] width 709 height 594
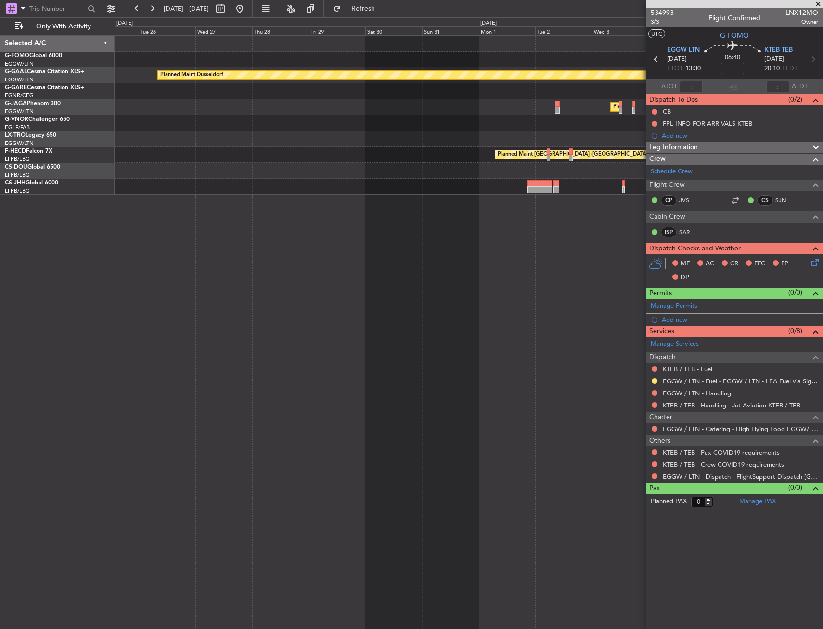
click at [556, 208] on div "Planned Maint Dusseldorf Planned Maint London (Luton) Planned Maint Dusseldorf …" at bounding box center [469, 332] width 709 height 594
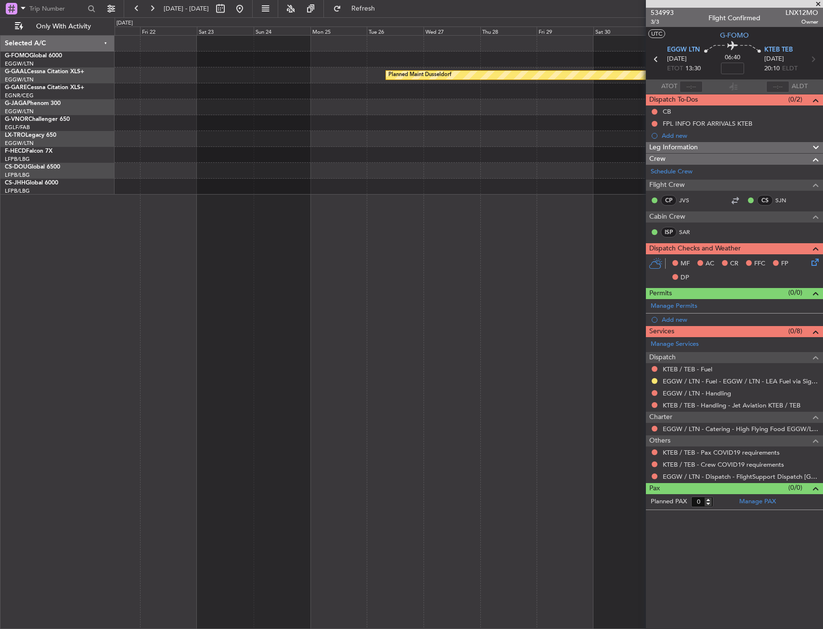
click at [497, 212] on div "Planned Maint Dusseldorf Unplanned Maint Chester Planned Maint London (Luton) P…" at bounding box center [469, 332] width 709 height 594
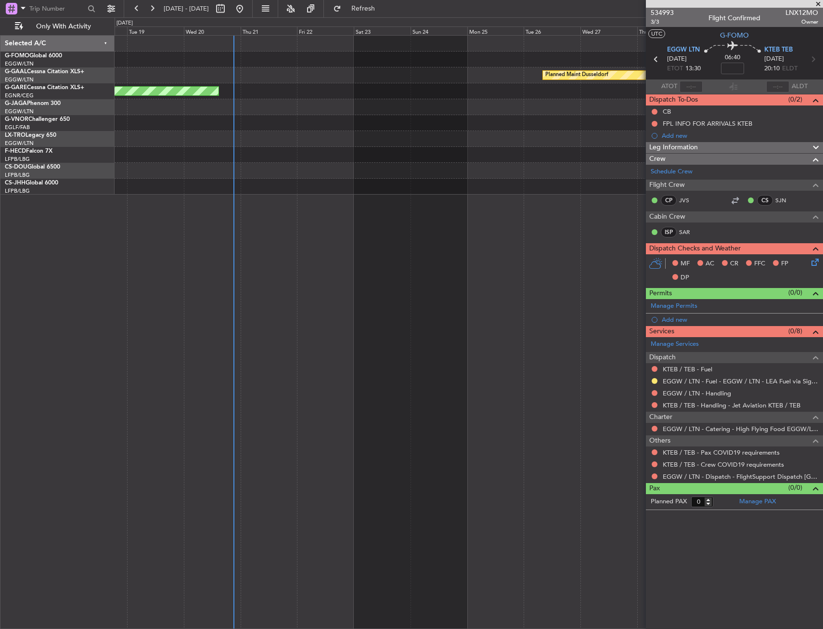
click at [227, 218] on div "Planned Maint Windsor Locks (Bradley Intl) Planned Maint Dusseldorf Unplanned M…" at bounding box center [469, 332] width 709 height 594
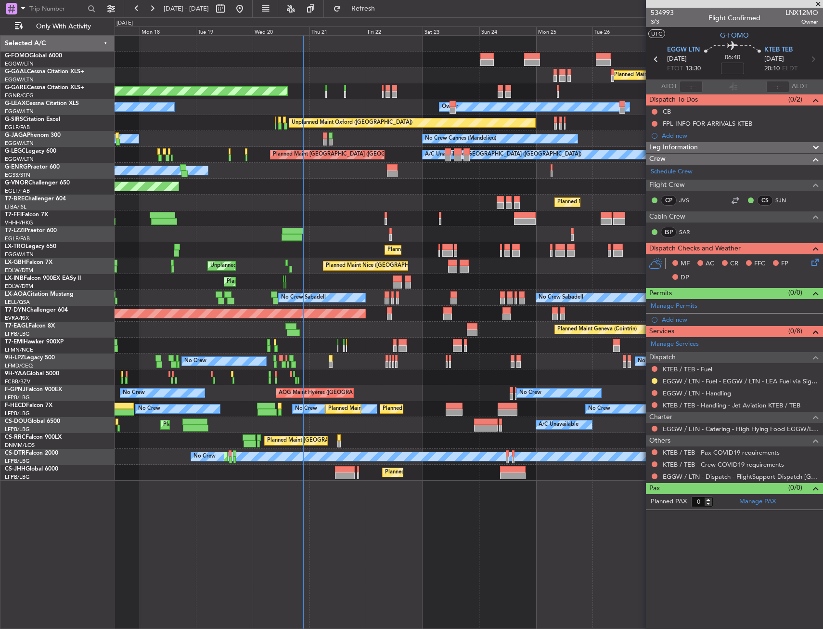
click at [412, 410] on div "Planned Maint Windsor Locks ([PERSON_NAME] Intl) Planned [GEOGRAPHIC_DATA] Plan…" at bounding box center [469, 258] width 708 height 445
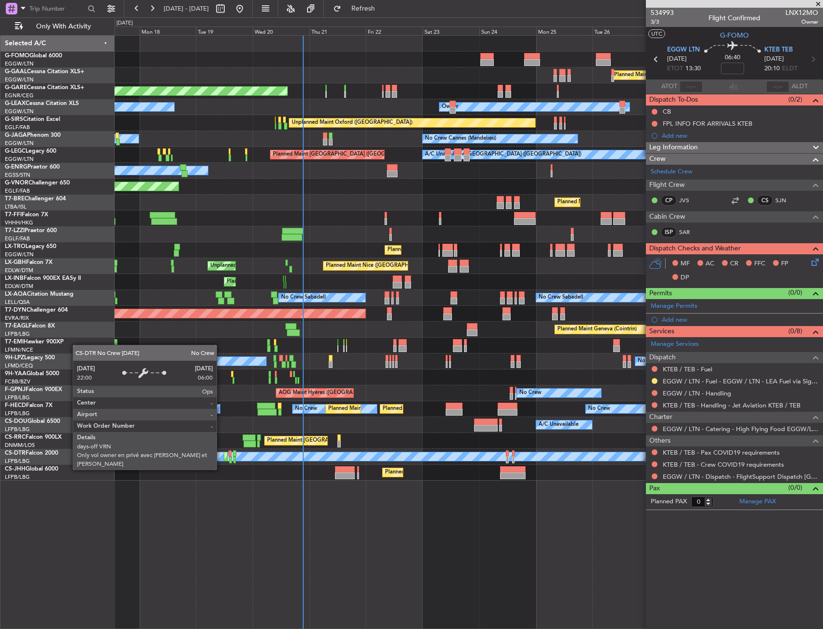
click at [556, 482] on div "Planned Maint Windsor Locks ([PERSON_NAME] Intl) Planned [GEOGRAPHIC_DATA] Plan…" at bounding box center [469, 332] width 709 height 594
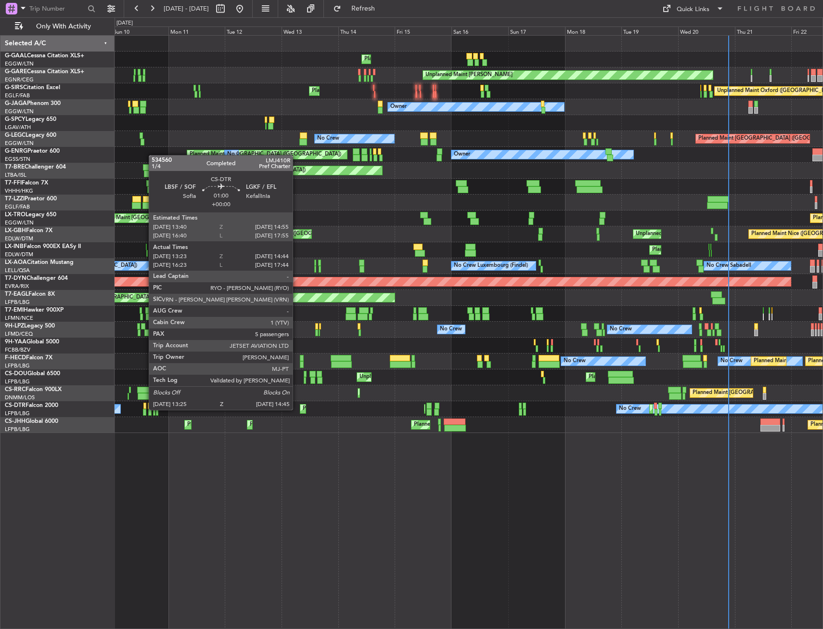
click at [144, 409] on div at bounding box center [144, 412] width 3 height 7
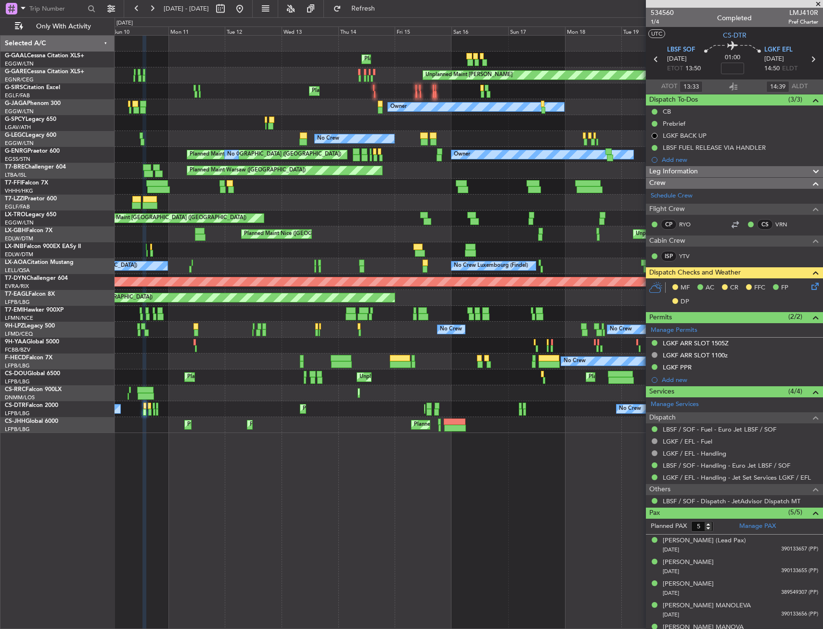
click at [151, 406] on div "No Crew Planned Maint Sofia No Crew Planned Maint Sofia Planned Maint [GEOGRAPH…" at bounding box center [469, 409] width 708 height 16
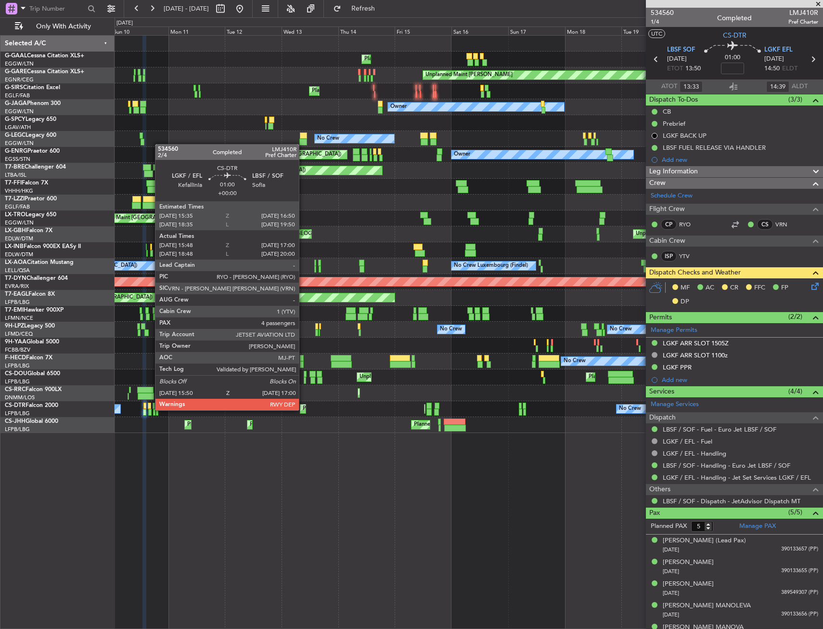
click at [151, 409] on div at bounding box center [149, 412] width 3 height 7
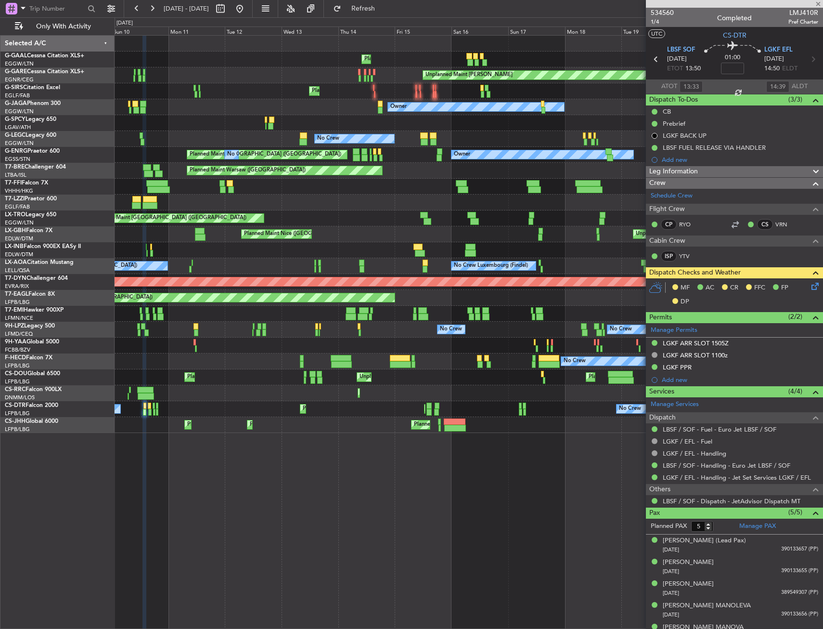
type input "15:58"
type input "16:55"
type input "4"
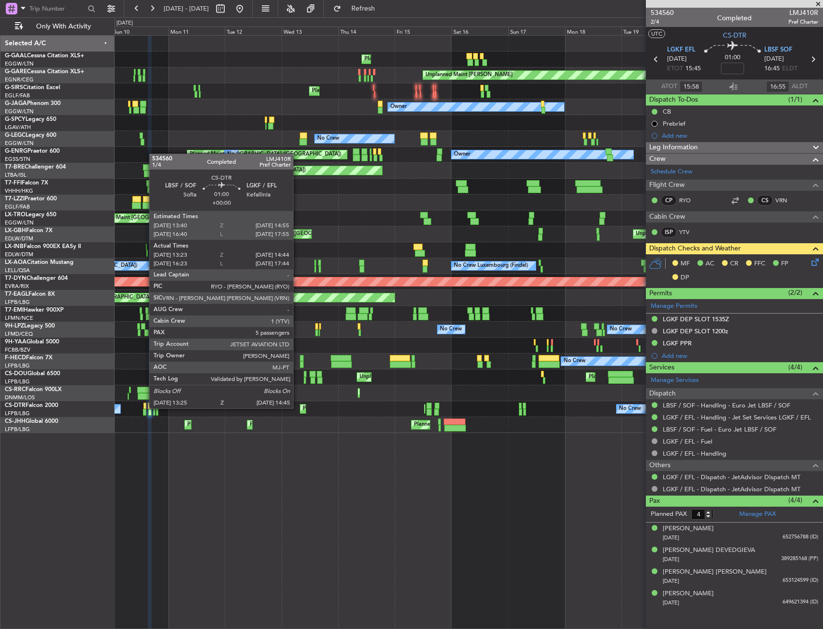
click at [144, 407] on div at bounding box center [144, 405] width 3 height 7
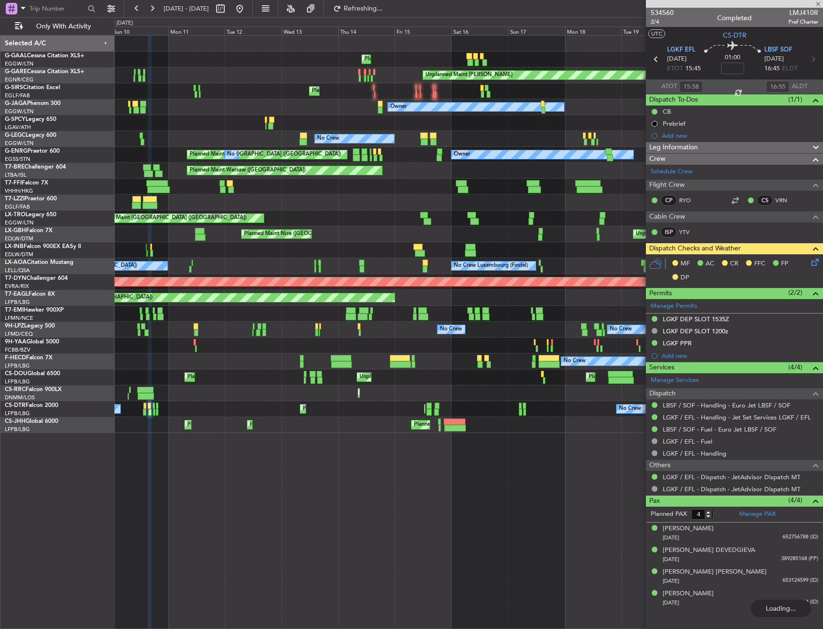
type input "13:33"
type input "14:39"
type input "5"
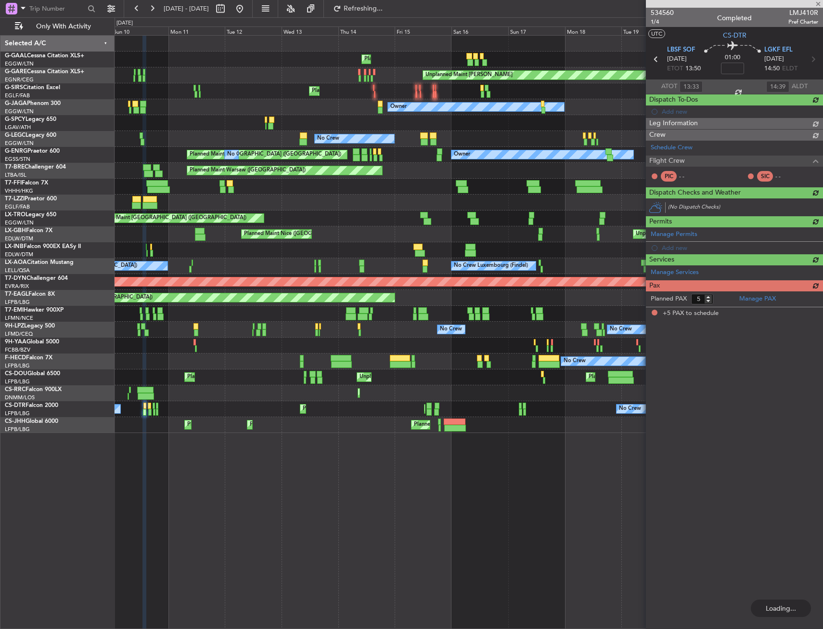
type input "15:58"
type input "16:55"
type input "4"
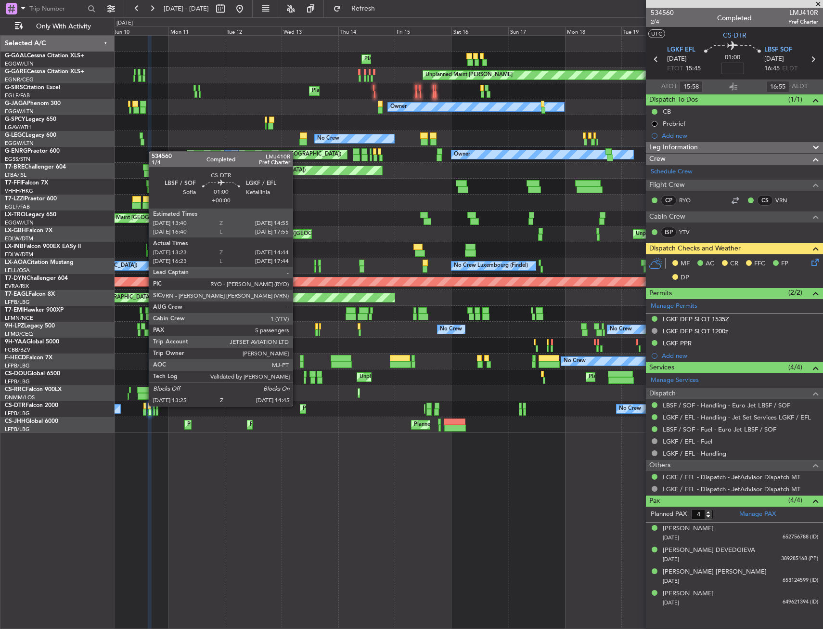
click at [144, 405] on div at bounding box center [144, 405] width 3 height 7
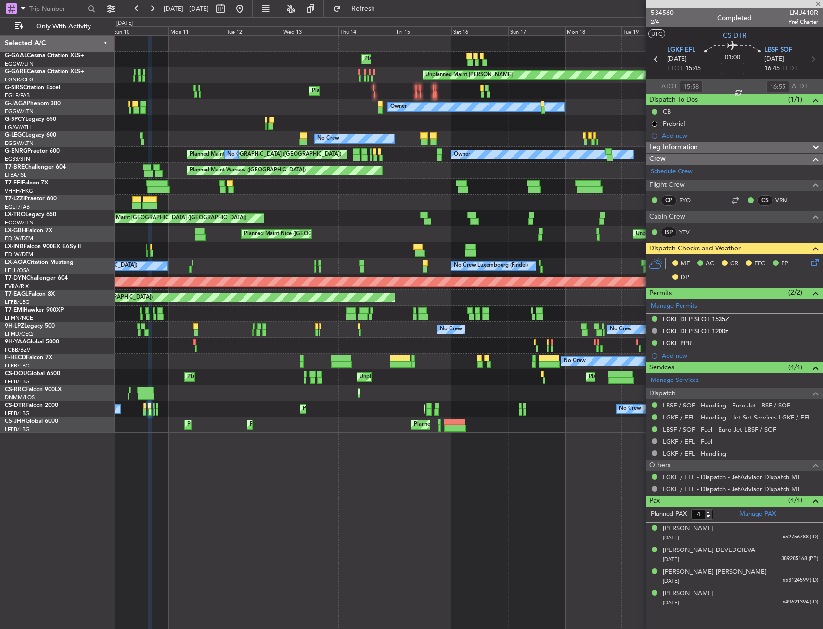
type input "13:33"
type input "14:39"
type input "5"
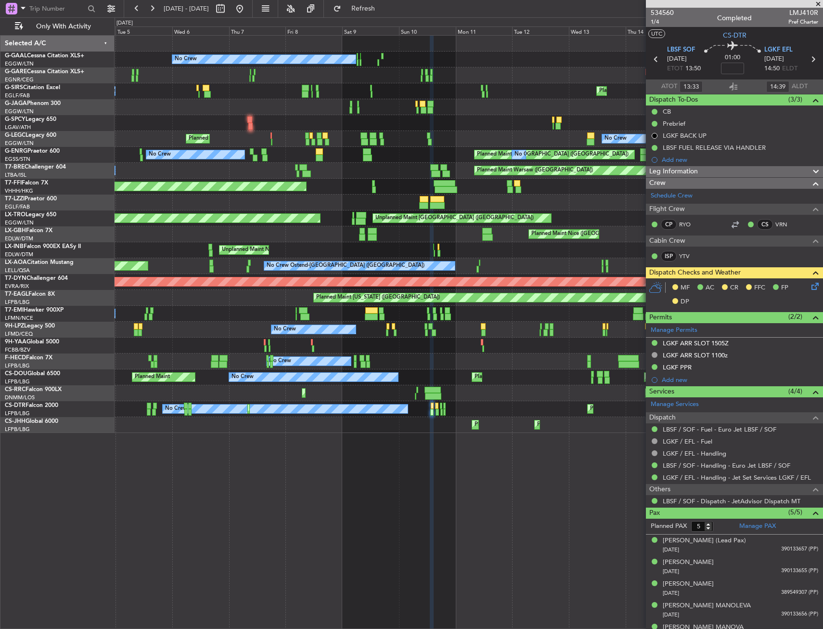
click at [599, 400] on div "Planned Maint Lagos ([PERSON_NAME]) Planned Maint Larnaca ([GEOGRAPHIC_DATA]) P…" at bounding box center [469, 393] width 708 height 16
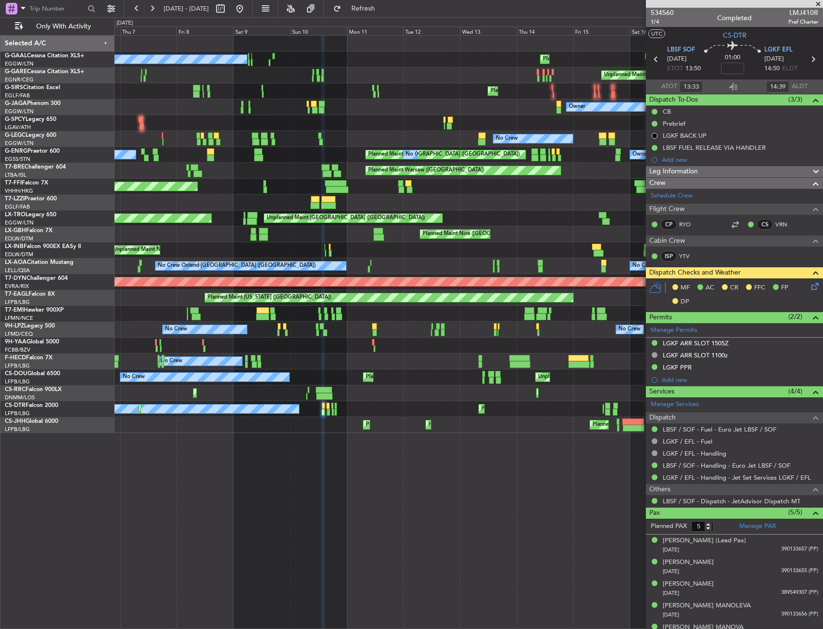
click at [80, 382] on div "No Crew Planned Maint Unplanned Maint [PERSON_NAME] Planned Maint [GEOGRAPHIC_D…" at bounding box center [411, 322] width 823 height 611
click at [120, 374] on div "No Crew Planned Maint [GEOGRAPHIC_DATA] ([GEOGRAPHIC_DATA]) Unplanned Maint [GE…" at bounding box center [469, 377] width 708 height 16
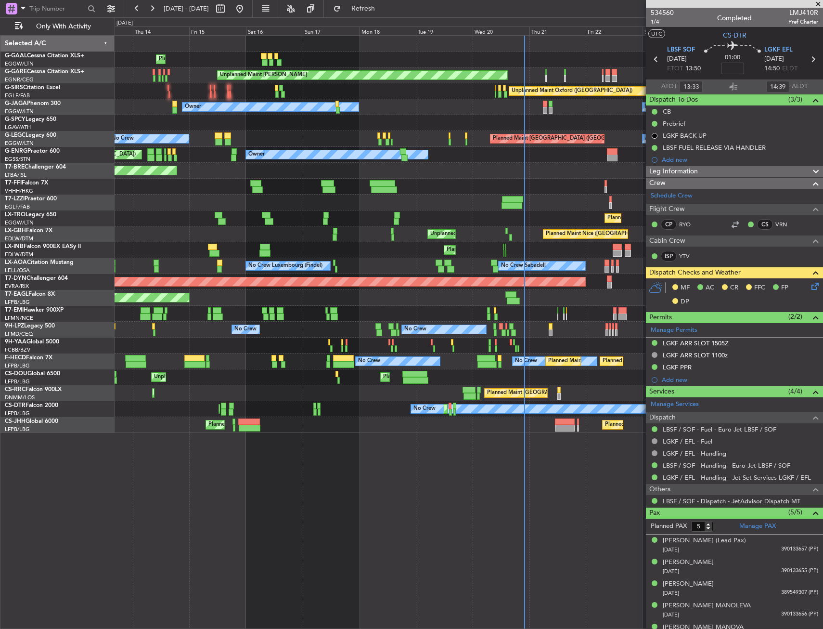
click at [113, 366] on div "Planned Maint Planned [GEOGRAPHIC_DATA] Unplanned Maint [PERSON_NAME] Unplanned…" at bounding box center [411, 322] width 823 height 611
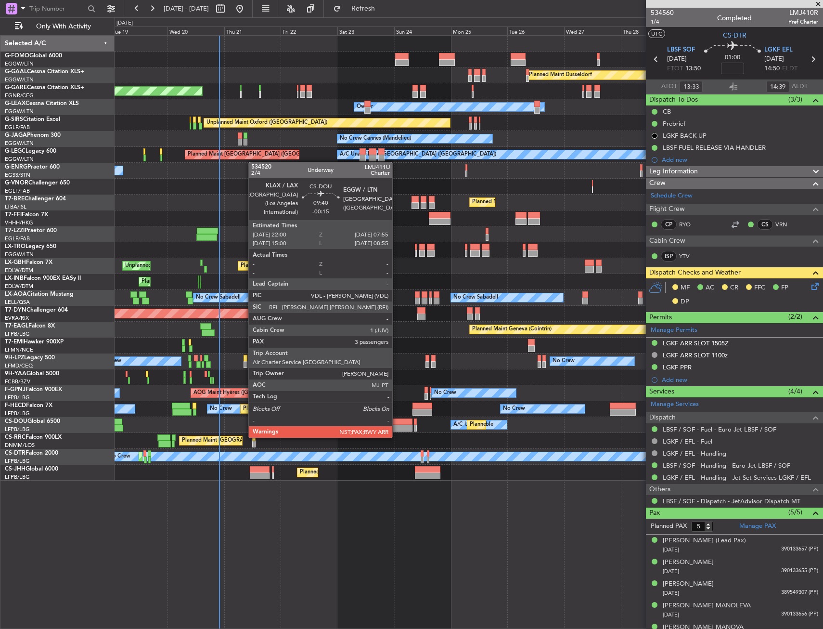
click at [397, 428] on div at bounding box center [401, 428] width 24 height 7
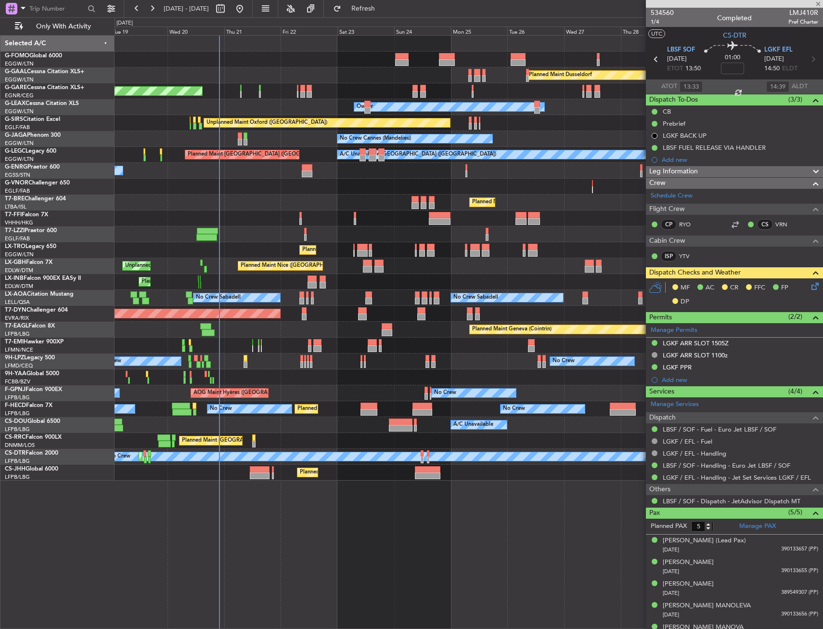
type input "-00:15"
type input "3"
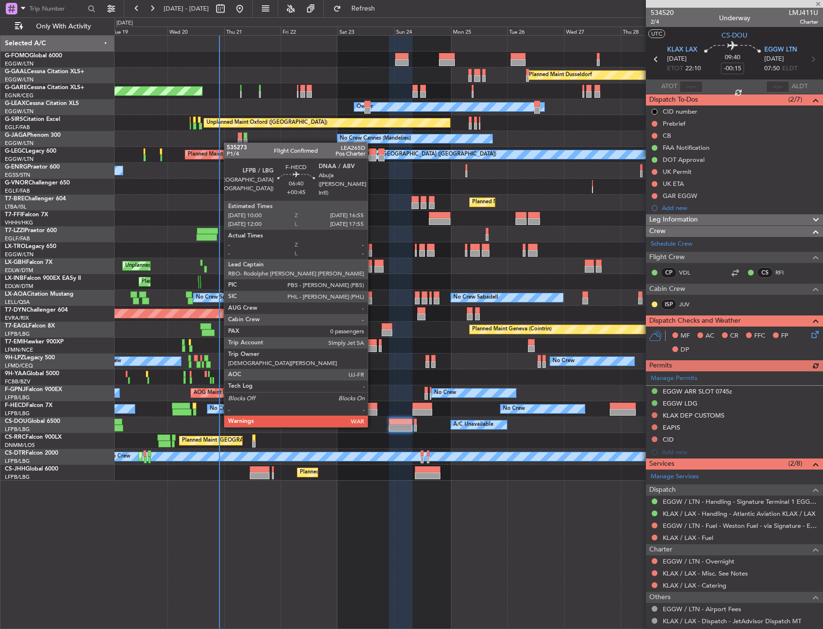
click at [372, 408] on div at bounding box center [369, 405] width 16 height 7
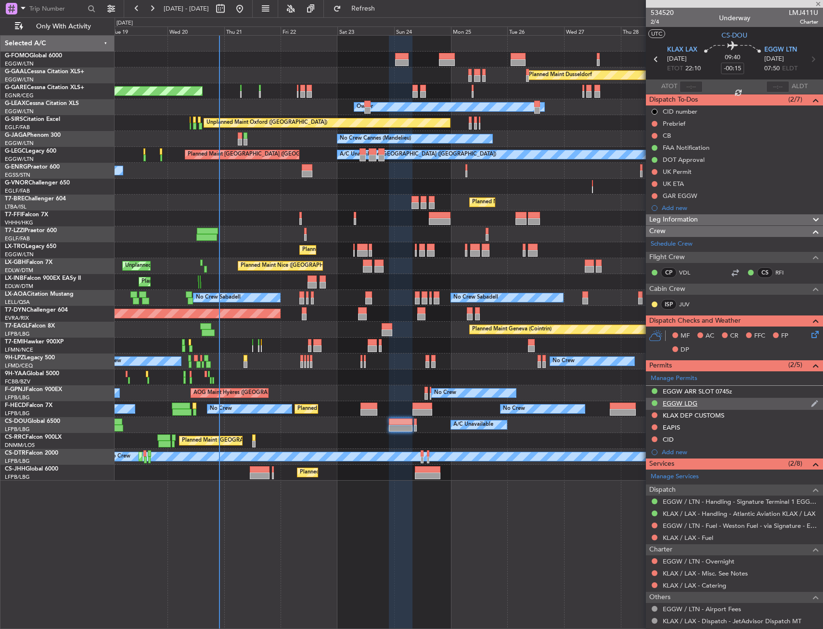
type input "+00:45"
type input "0"
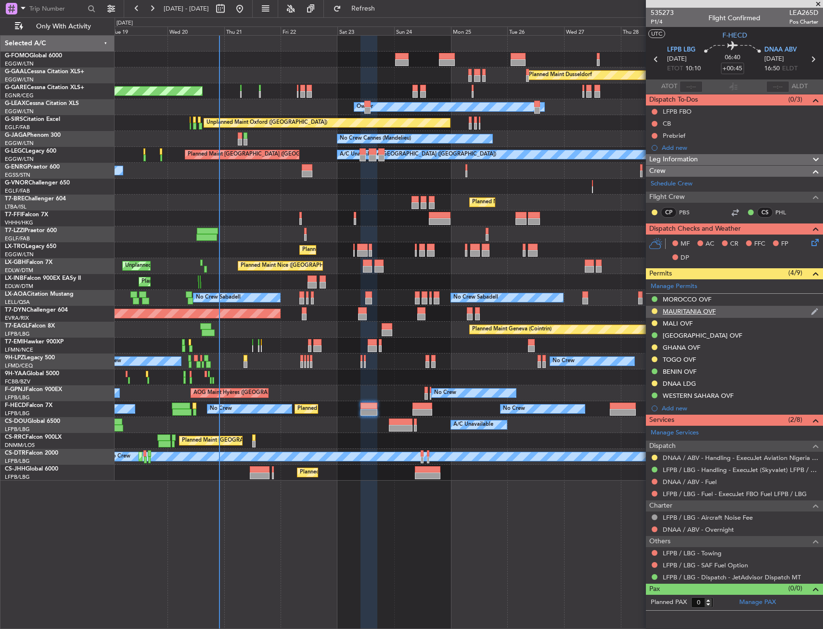
click at [744, 312] on div "MAURITANIA OVF" at bounding box center [734, 312] width 177 height 12
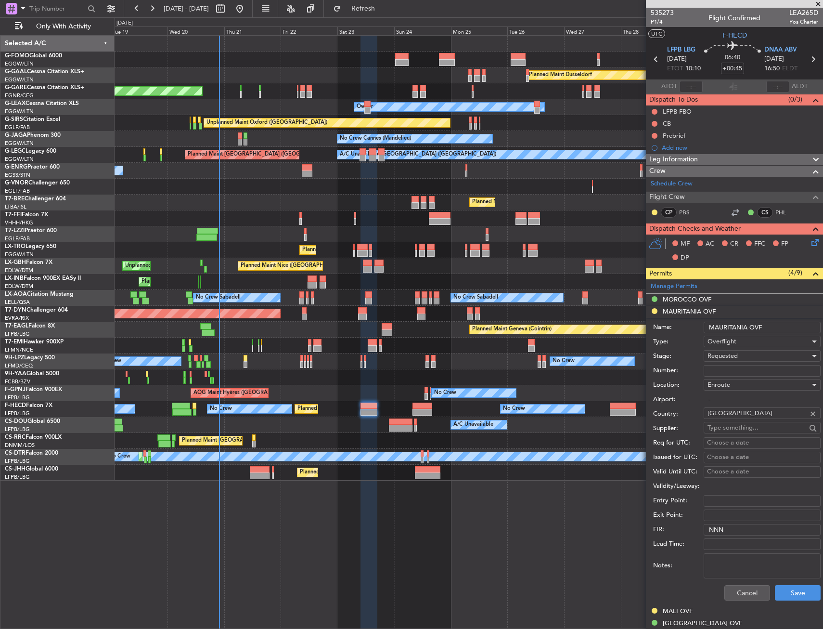
click at [744, 368] on input "Number:" at bounding box center [762, 371] width 117 height 12
paste input "SUR-1642-25"
type input "SUR-1642-25"
click at [752, 350] on div "Requested" at bounding box center [759, 356] width 103 height 14
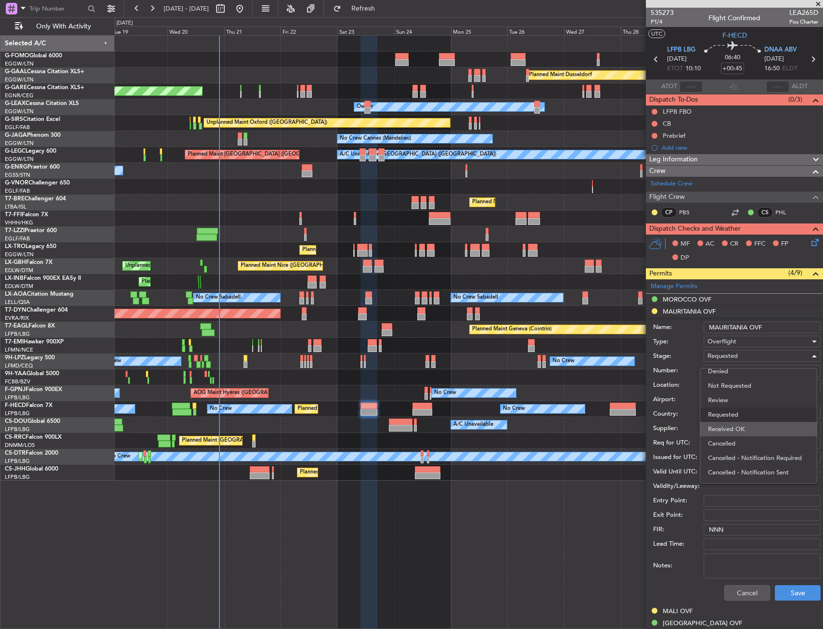
click at [763, 426] on span "Received OK" at bounding box center [758, 429] width 101 height 14
click at [799, 589] on button "Save" at bounding box center [798, 592] width 46 height 15
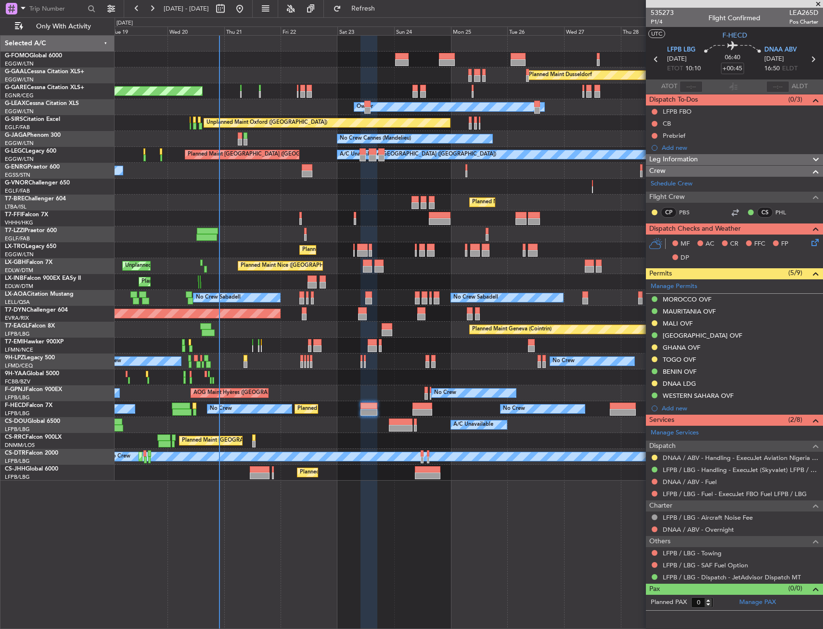
drag, startPoint x: 697, startPoint y: 348, endPoint x: 704, endPoint y: 357, distance: 12.0
click at [697, 348] on div "GHANA OVF" at bounding box center [682, 347] width 38 height 8
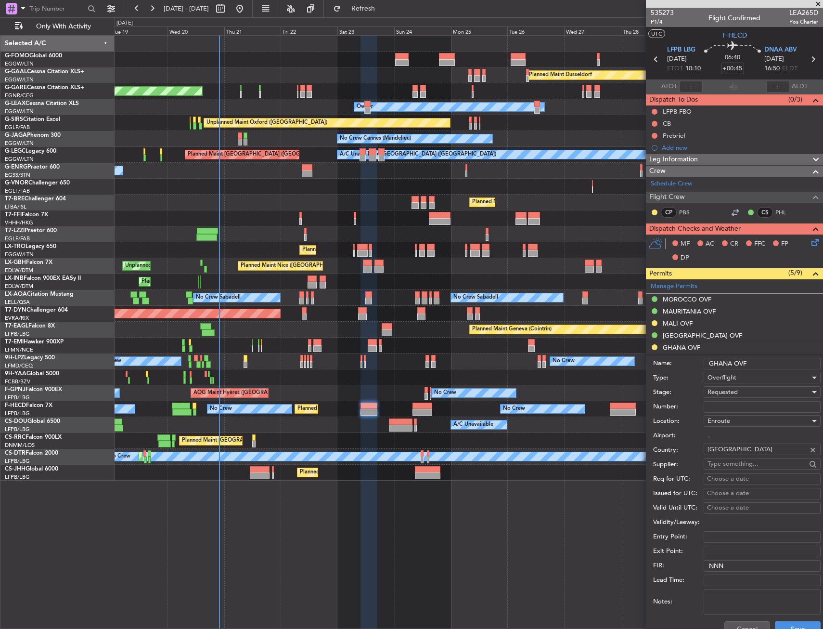
click at [740, 404] on input "Number:" at bounding box center [762, 407] width 117 height 12
paste input "GAF/Z YCA/25/5044"
type input "GAF/Z YCA/25/5044"
drag, startPoint x: 739, startPoint y: 400, endPoint x: 741, endPoint y: 393, distance: 7.0
click at [741, 393] on div "Requested" at bounding box center [759, 392] width 103 height 14
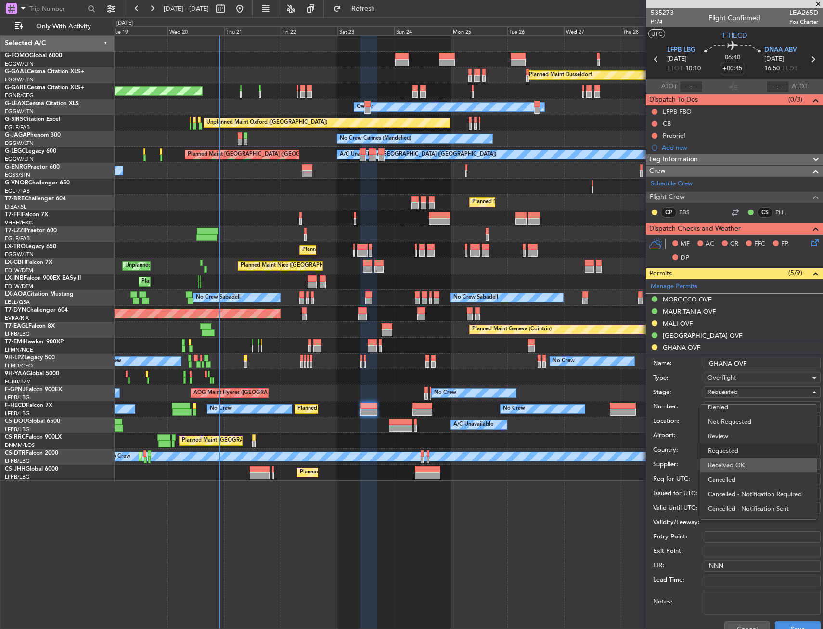
click at [747, 468] on span "Received OK" at bounding box center [758, 465] width 101 height 14
click at [792, 627] on button "Save" at bounding box center [798, 628] width 46 height 15
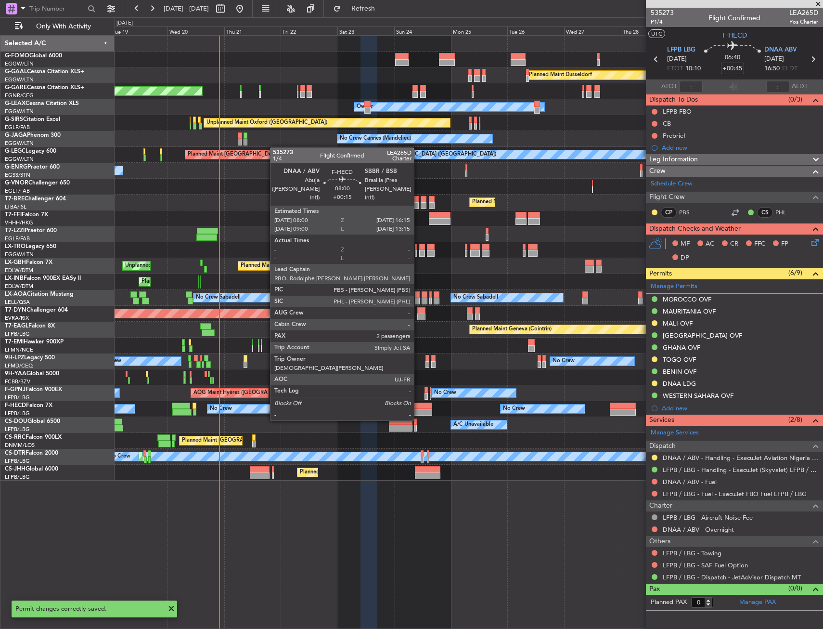
click at [420, 402] on div at bounding box center [423, 405] width 20 height 7
